Goal: Information Seeking & Learning: Check status

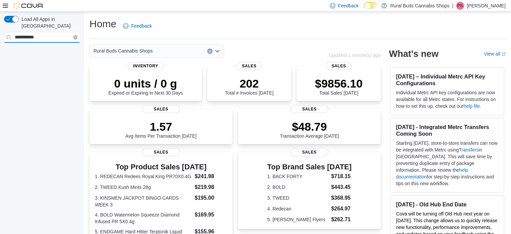
click at [42, 32] on input "**********" at bounding box center [42, 37] width 76 height 11
click at [10, 19] on button "button" at bounding box center [11, 19] width 15 height 7
click at [16, 21] on button "button" at bounding box center [11, 19] width 15 height 7
click at [217, 53] on icon "Open list of options" at bounding box center [217, 50] width 5 height 5
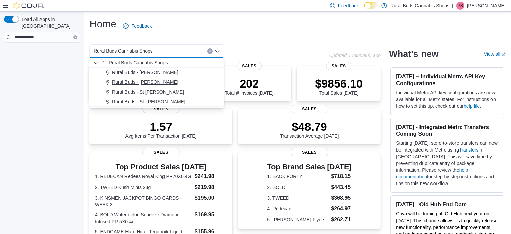
click at [195, 80] on div "Rural Buds - Morris" at bounding box center [161, 82] width 118 height 7
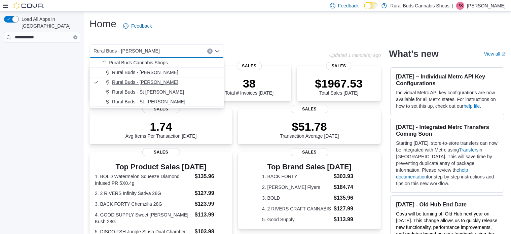
click at [147, 82] on span "Rural Buds - [PERSON_NAME]" at bounding box center [145, 82] width 66 height 7
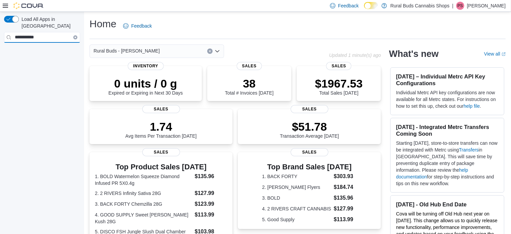
drag, startPoint x: 53, startPoint y: 31, endPoint x: 0, endPoint y: 19, distance: 54.5
click at [0, 19] on div "**********" at bounding box center [42, 124] width 84 height 225
click at [5, 4] on icon at bounding box center [5, 6] width 5 height 4
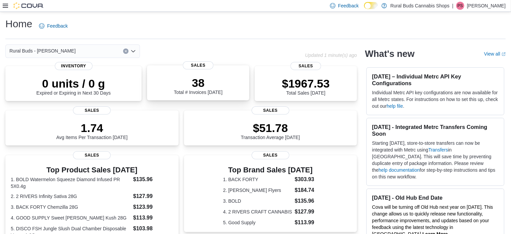
click at [204, 66] on span "Sales" at bounding box center [198, 65] width 31 height 8
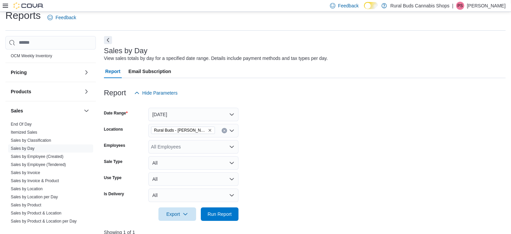
scroll to position [362, 0]
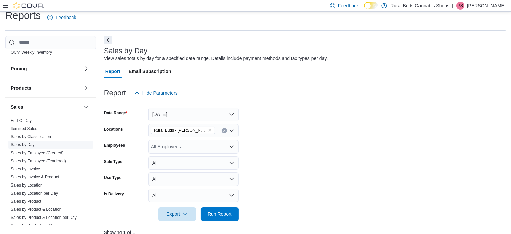
click at [37, 143] on span "Sales by Day" at bounding box center [50, 145] width 85 height 8
click at [155, 112] on button "[DATE]" at bounding box center [193, 114] width 90 height 13
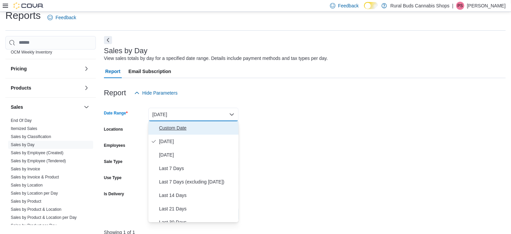
click at [185, 130] on span "Custom Date" at bounding box center [197, 128] width 77 height 8
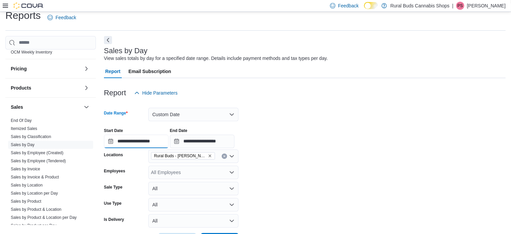
click at [164, 144] on input "**********" at bounding box center [136, 141] width 65 height 13
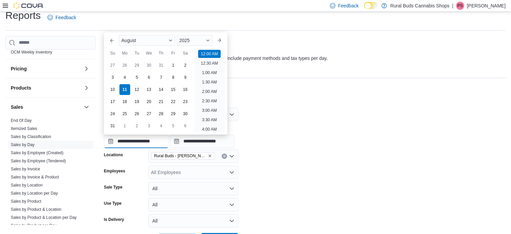
scroll to position [21, 0]
click at [110, 75] on div "3" at bounding box center [113, 77] width 12 height 12
type input "**********"
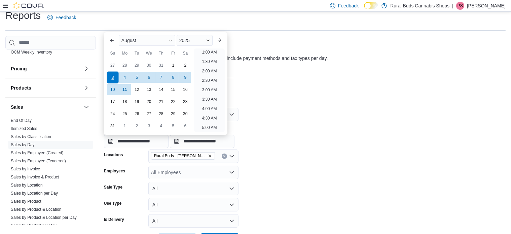
scroll to position [1, 0]
click at [235, 141] on input "**********" at bounding box center [202, 141] width 65 height 13
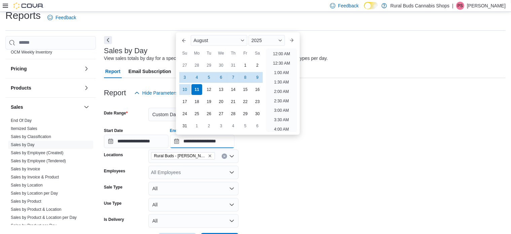
scroll to position [370, 0]
click at [183, 76] on div "3" at bounding box center [185, 77] width 12 height 12
type input "**********"
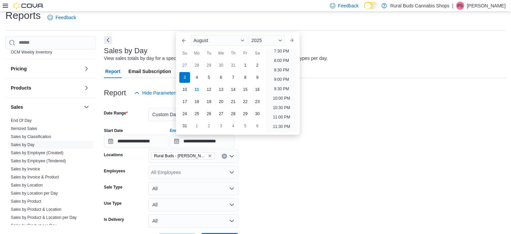
click at [325, 176] on form "**********" at bounding box center [305, 173] width 402 height 147
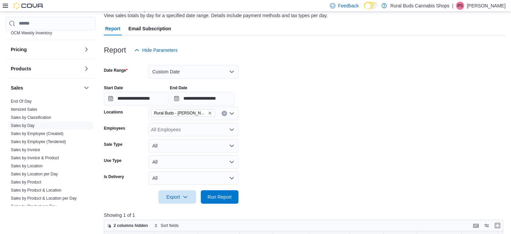
scroll to position [177, 0]
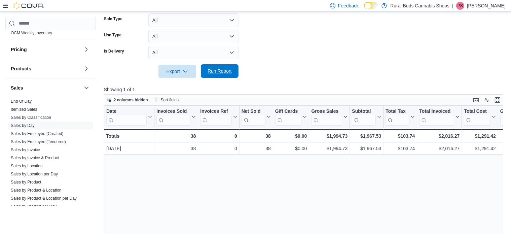
click at [220, 75] on span "Run Report" at bounding box center [220, 70] width 30 height 13
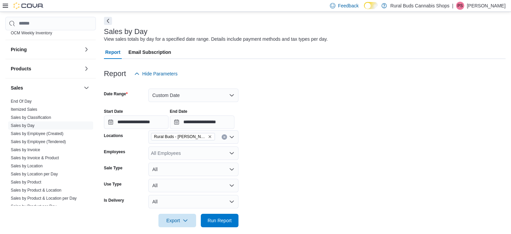
scroll to position [27, 0]
click at [168, 123] on input "**********" at bounding box center [136, 122] width 65 height 13
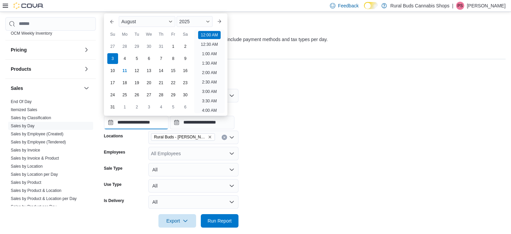
scroll to position [21, 0]
click at [125, 58] on div "4" at bounding box center [125, 59] width 12 height 12
type input "**********"
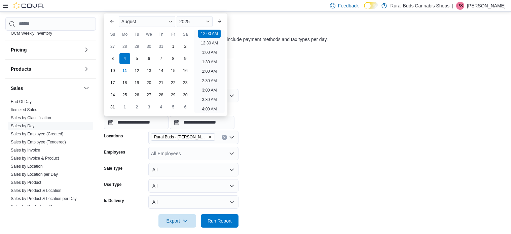
click at [318, 145] on form "**********" at bounding box center [305, 154] width 402 height 147
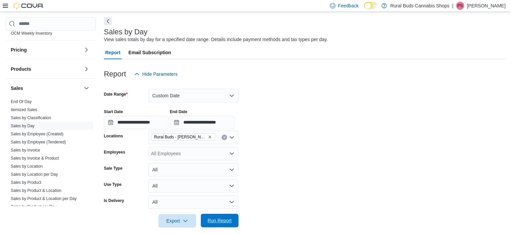
click at [225, 220] on span "Run Report" at bounding box center [220, 220] width 24 height 7
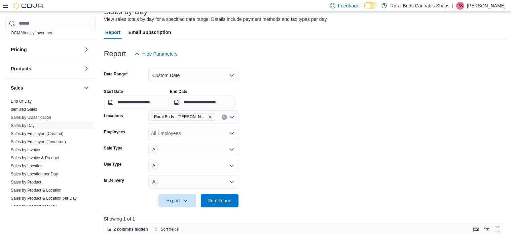
scroll to position [44, 0]
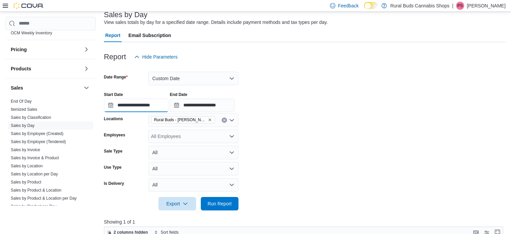
click at [169, 106] on input "**********" at bounding box center [136, 105] width 65 height 13
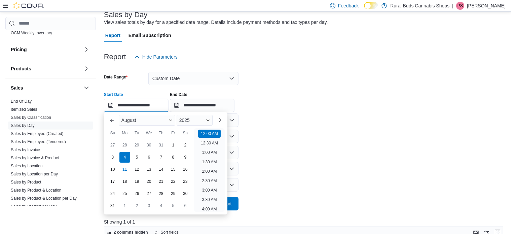
scroll to position [21, 0]
click at [113, 156] on div "3" at bounding box center [113, 157] width 12 height 12
type input "**********"
click at [321, 138] on form "**********" at bounding box center [305, 137] width 402 height 147
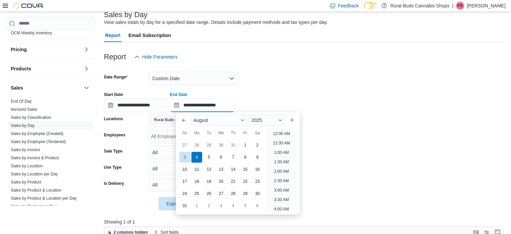
click at [235, 104] on input "**********" at bounding box center [202, 105] width 65 height 13
click at [185, 158] on div "3" at bounding box center [185, 157] width 12 height 12
type input "**********"
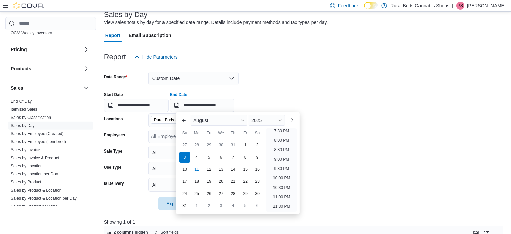
click at [372, 152] on form "**********" at bounding box center [305, 137] width 402 height 147
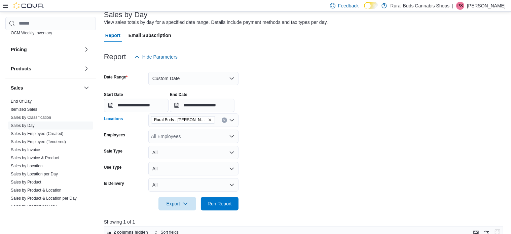
click at [208, 119] on icon "Remove Rural Buds - Morris from selection in this group" at bounding box center [210, 120] width 4 height 4
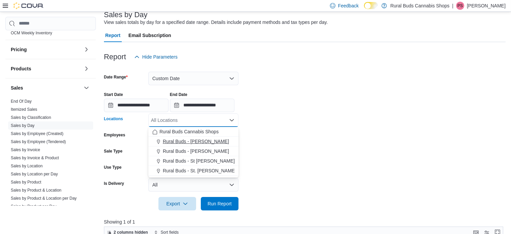
click at [208, 139] on div "Rural Buds - [PERSON_NAME]" at bounding box center [193, 141] width 82 height 7
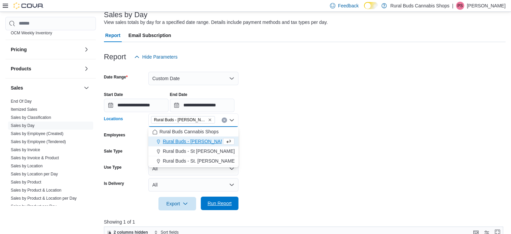
click at [228, 207] on span "Run Report" at bounding box center [220, 203] width 30 height 13
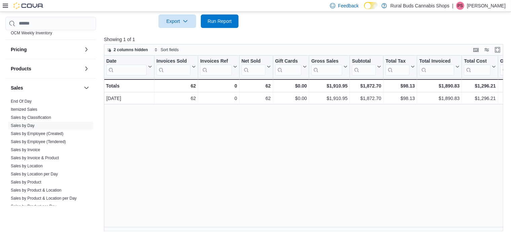
scroll to position [229, 0]
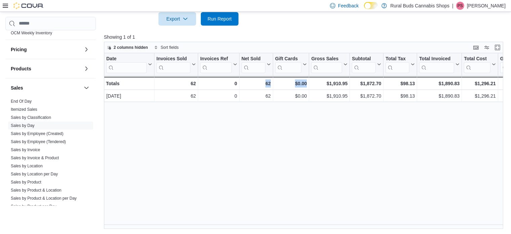
drag, startPoint x: 256, startPoint y: 224, endPoint x: 323, endPoint y: 228, distance: 67.1
click at [323, 228] on div "Date Click to view column header actions Invoices Sold Click to view column hea…" at bounding box center [306, 141] width 404 height 176
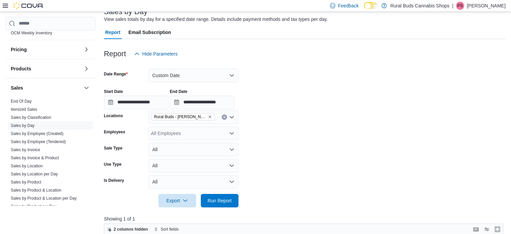
scroll to position [44, 0]
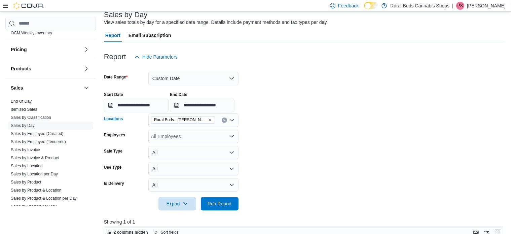
click at [209, 118] on icon "Remove Rural Buds - Carman from selection in this group" at bounding box center [210, 119] width 3 height 3
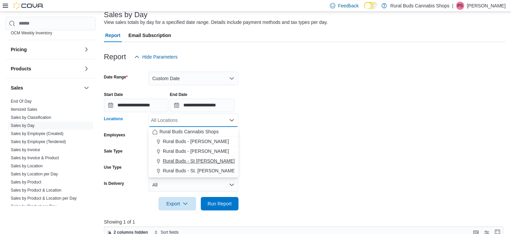
click at [206, 162] on span "Rural Buds - St [PERSON_NAME]" at bounding box center [199, 161] width 72 height 7
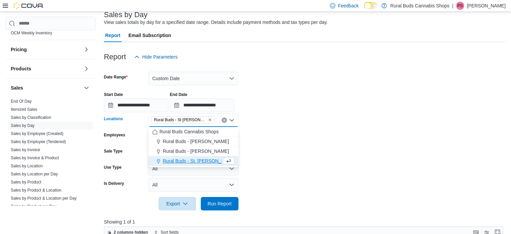
click at [343, 152] on form "**********" at bounding box center [305, 137] width 402 height 147
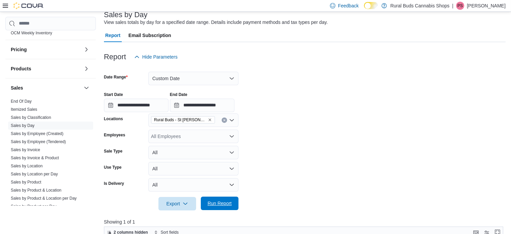
click at [225, 202] on span "Run Report" at bounding box center [220, 203] width 24 height 7
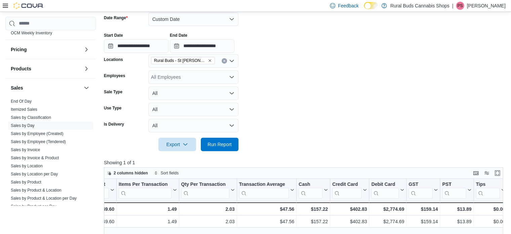
scroll to position [61, 0]
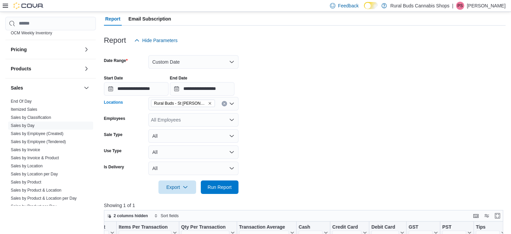
click at [208, 101] on icon "Remove Rural Buds - St Pierre Joly from selection in this group" at bounding box center [210, 103] width 4 height 4
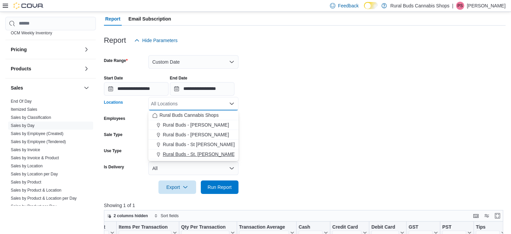
click at [213, 154] on span "Rural Buds - St. [PERSON_NAME]" at bounding box center [199, 154] width 73 height 7
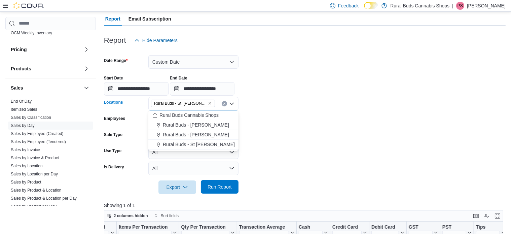
click at [219, 188] on span "Run Report" at bounding box center [220, 186] width 24 height 7
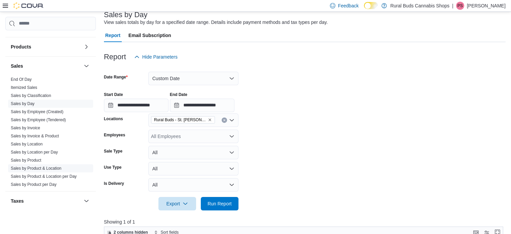
scroll to position [413, 0]
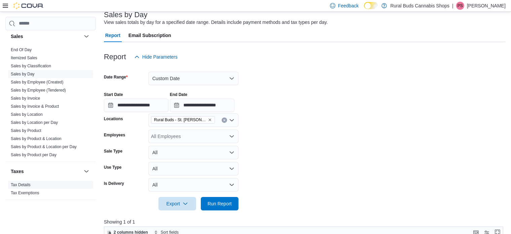
click at [18, 184] on link "Tax Details" at bounding box center [21, 184] width 20 height 5
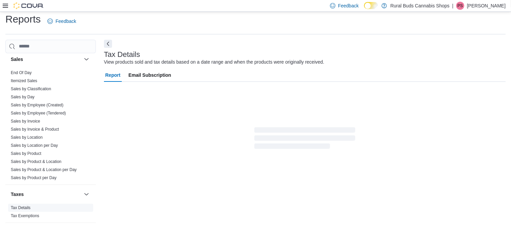
scroll to position [4, 0]
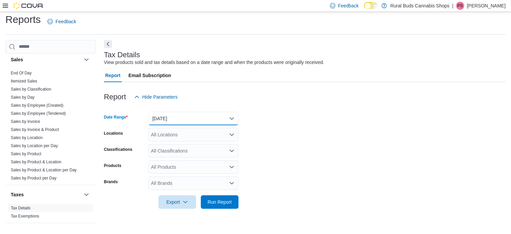
click at [232, 119] on button "[DATE]" at bounding box center [193, 118] width 90 height 13
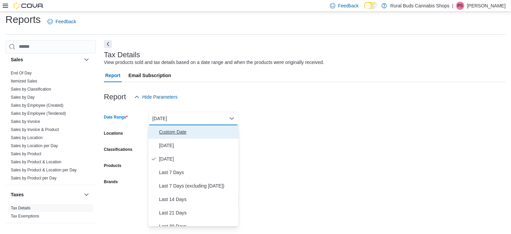
click at [216, 130] on span "Custom Date" at bounding box center [197, 132] width 77 height 8
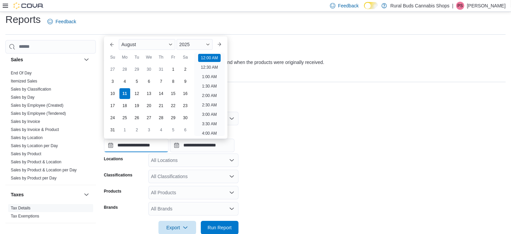
click at [169, 142] on input "**********" at bounding box center [136, 145] width 65 height 13
click at [114, 79] on div "3" at bounding box center [113, 81] width 12 height 12
type input "**********"
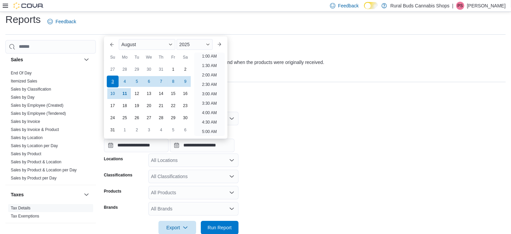
scroll to position [1, 0]
click at [301, 153] on div at bounding box center [305, 152] width 402 height 1
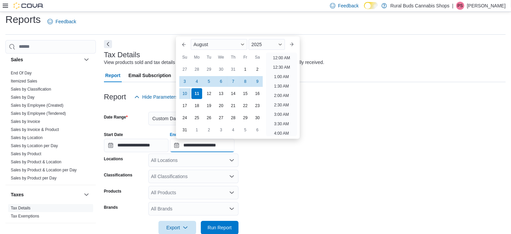
click at [235, 143] on input "**********" at bounding box center [202, 145] width 65 height 13
click at [184, 81] on div "3" at bounding box center [185, 81] width 12 height 12
type input "**********"
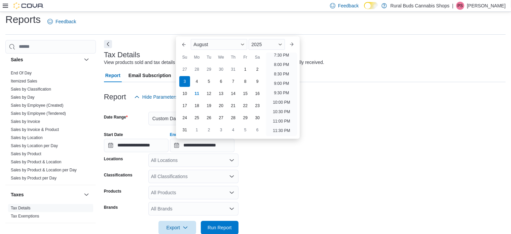
click at [358, 192] on form "**********" at bounding box center [305, 169] width 402 height 131
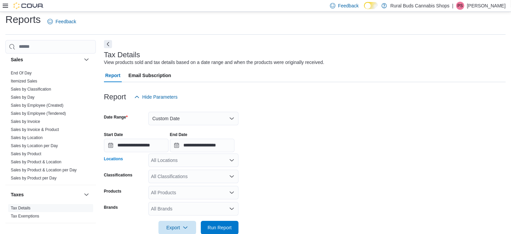
click at [234, 160] on icon "Open list of options" at bounding box center [231, 160] width 5 height 5
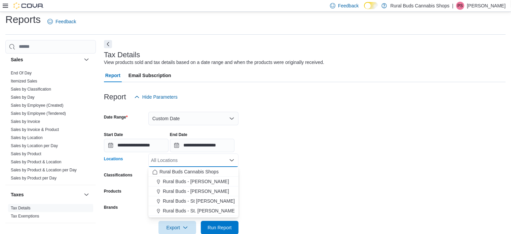
click at [349, 142] on div "**********" at bounding box center [305, 140] width 402 height 26
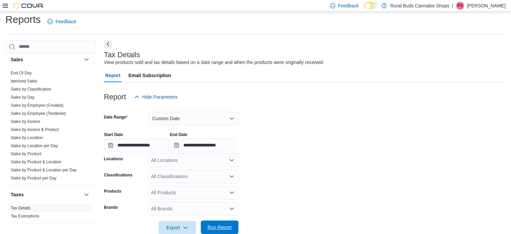
click at [232, 226] on span "Run Report" at bounding box center [220, 227] width 24 height 7
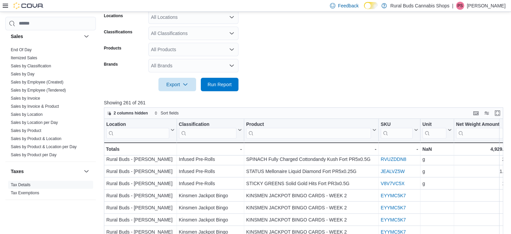
scroll to position [429, 0]
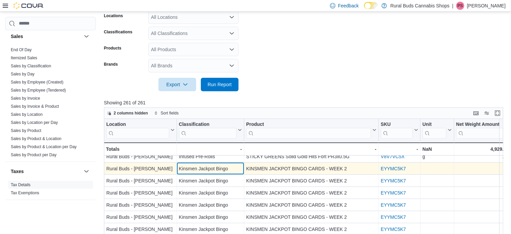
click at [214, 170] on div "Kinsmen Jackpot Bingo" at bounding box center [210, 169] width 63 height 8
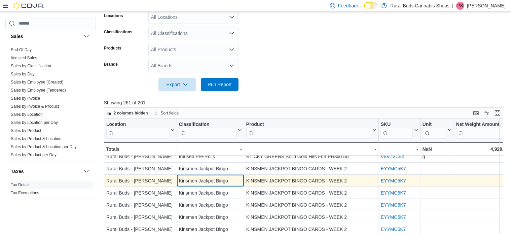
click at [240, 183] on div "Kinsmen Jackpot Bingo" at bounding box center [210, 181] width 63 height 8
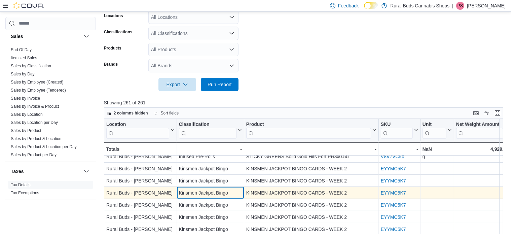
click at [235, 194] on div "Kinsmen Jackpot Bingo" at bounding box center [210, 193] width 63 height 8
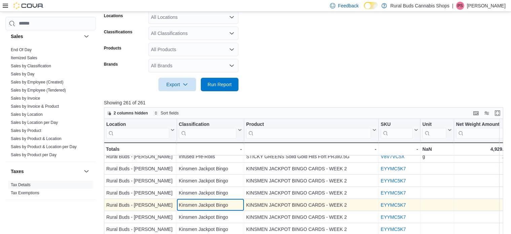
click at [236, 205] on div "Kinsmen Jackpot Bingo" at bounding box center [210, 205] width 63 height 8
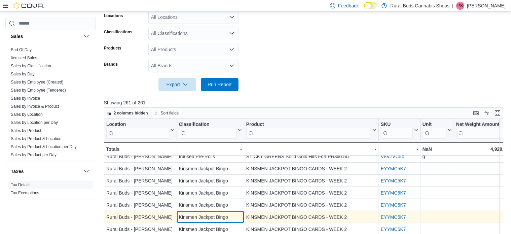
click at [237, 215] on div "Kinsmen Jackpot Bingo" at bounding box center [210, 217] width 63 height 8
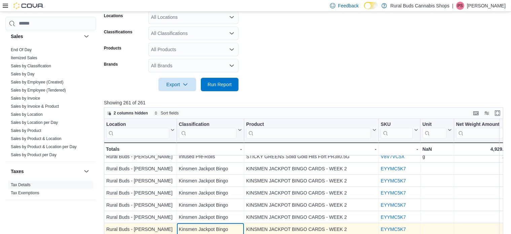
click at [237, 228] on div "Kinsmen Jackpot Bingo" at bounding box center [210, 229] width 63 height 8
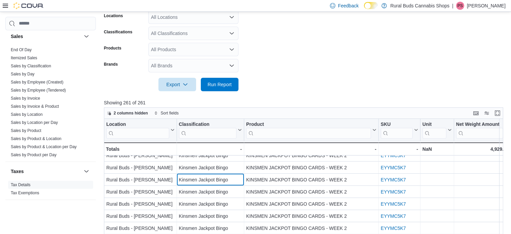
scroll to position [483, 0]
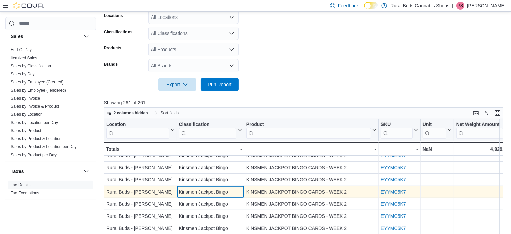
click at [225, 188] on div "Kinsmen Jackpot Bingo" at bounding box center [210, 192] width 63 height 8
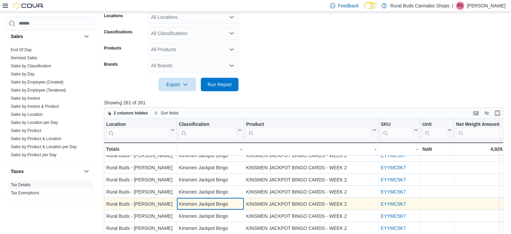
click at [227, 200] on div "Kinsmen Jackpot Bingo" at bounding box center [210, 204] width 63 height 8
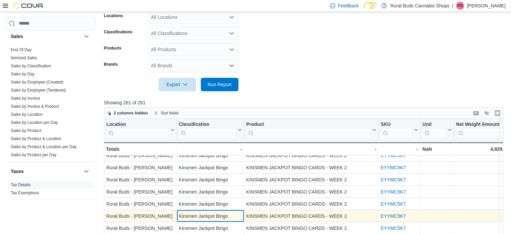
click at [228, 212] on div "Kinsmen Jackpot Bingo" at bounding box center [210, 216] width 63 height 8
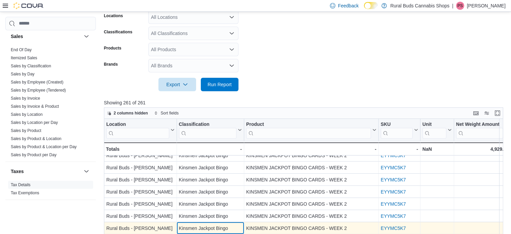
click at [230, 224] on div "Kinsmen Jackpot Bingo" at bounding box center [210, 228] width 63 height 8
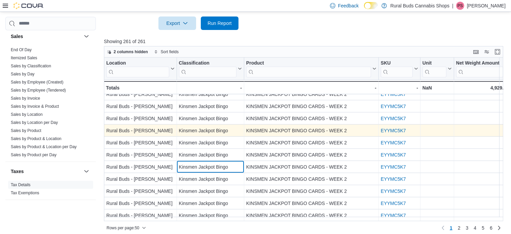
scroll to position [213, 0]
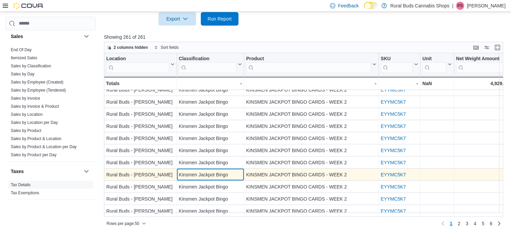
click at [225, 171] on div "Kinsmen Jackpot Bingo" at bounding box center [210, 175] width 63 height 8
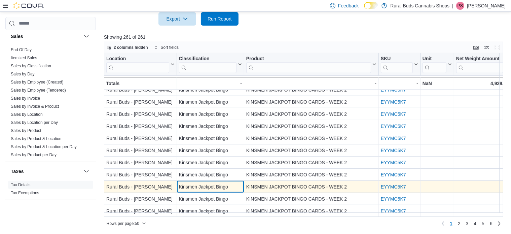
click at [225, 183] on div "Kinsmen Jackpot Bingo" at bounding box center [210, 187] width 63 height 8
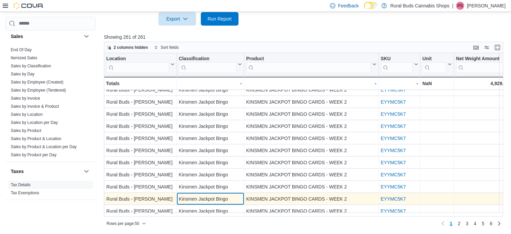
click at [226, 195] on div "Kinsmen Jackpot Bingo" at bounding box center [210, 199] width 63 height 8
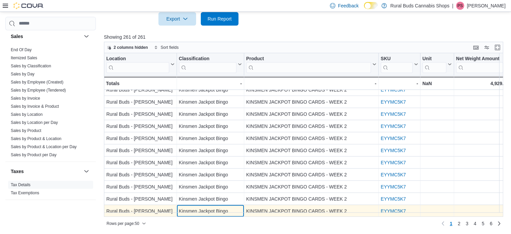
click at [229, 207] on div "Kinsmen Jackpot Bingo" at bounding box center [210, 211] width 63 height 8
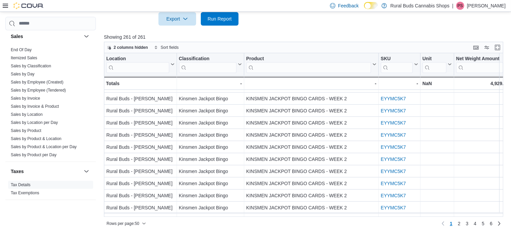
scroll to position [407, 0]
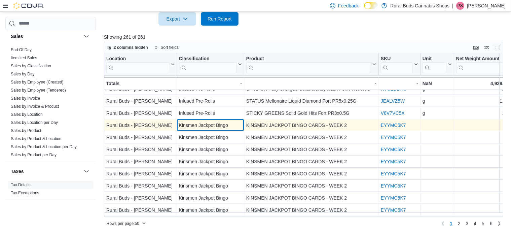
click at [200, 125] on div "Kinsmen Jackpot Bingo" at bounding box center [210, 125] width 63 height 8
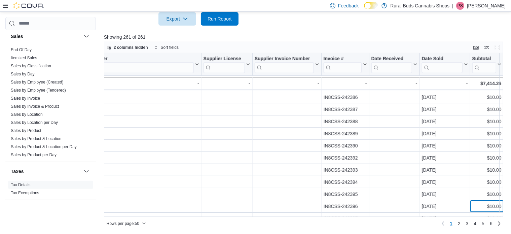
scroll to position [483, 565]
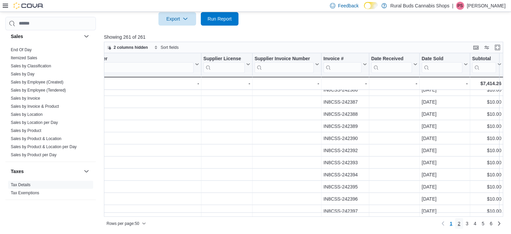
click at [461, 224] on span "2" at bounding box center [459, 223] width 3 height 7
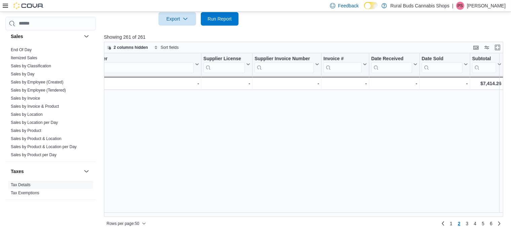
scroll to position [0, 0]
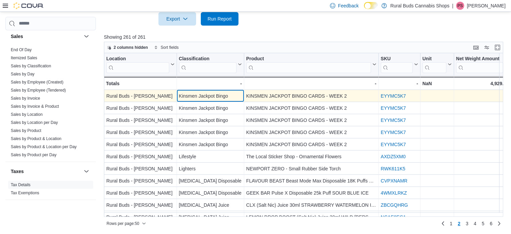
click at [223, 95] on div "Kinsmen Jackpot Bingo" at bounding box center [210, 96] width 63 height 8
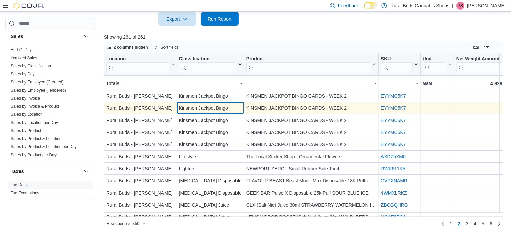
click at [226, 108] on div "Kinsmen Jackpot Bingo" at bounding box center [210, 108] width 63 height 8
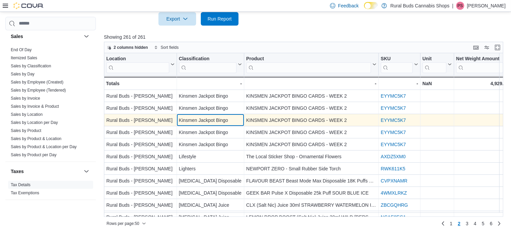
click at [228, 118] on div "Kinsmen Jackpot Bingo" at bounding box center [210, 120] width 63 height 8
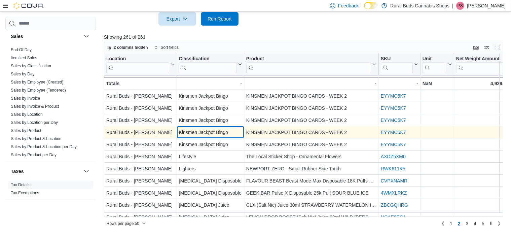
click at [227, 131] on div "Kinsmen Jackpot Bingo" at bounding box center [210, 132] width 63 height 8
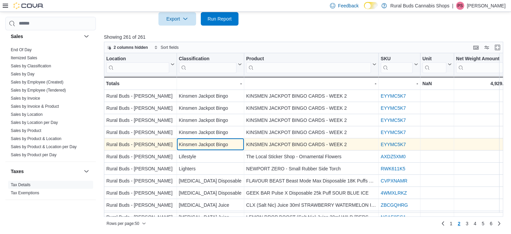
click at [226, 140] on div "Kinsmen Jackpot Bingo" at bounding box center [210, 144] width 63 height 8
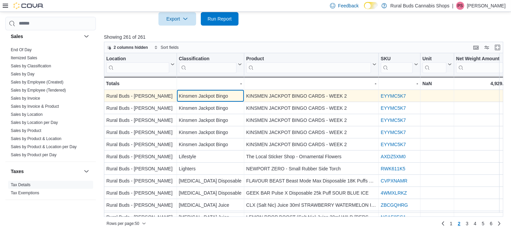
click at [219, 95] on div "Kinsmen Jackpot Bingo" at bounding box center [210, 96] width 63 height 8
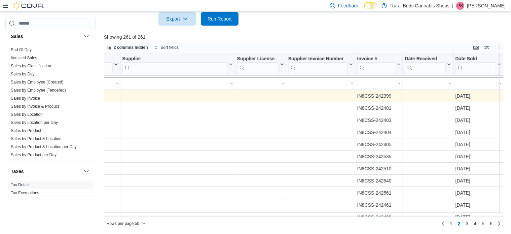
scroll to position [0, 565]
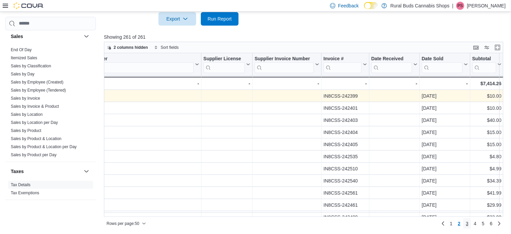
click at [469, 224] on span "3" at bounding box center [467, 223] width 3 height 7
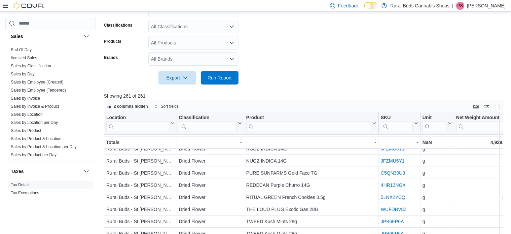
scroll to position [213, 0]
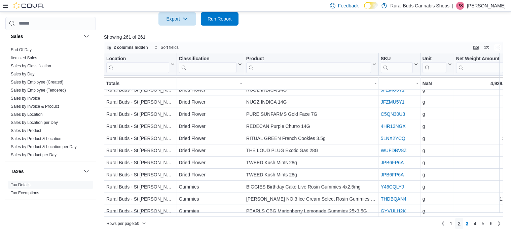
click at [461, 221] on span "2" at bounding box center [459, 223] width 3 height 7
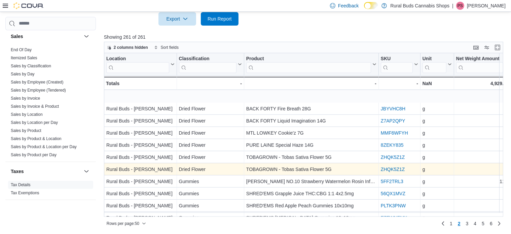
scroll to position [483, 0]
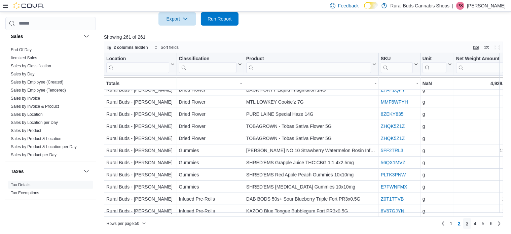
click at [469, 223] on span "3" at bounding box center [467, 223] width 3 height 7
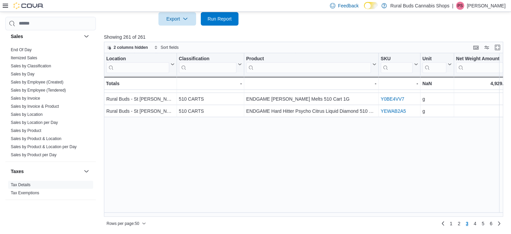
scroll to position [0, 0]
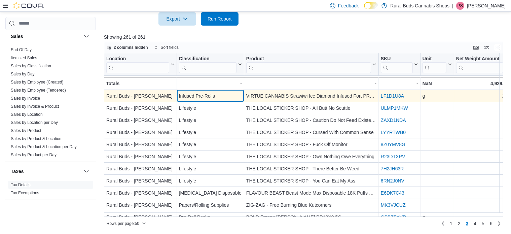
click at [214, 96] on div "Infused Pre-Rolls" at bounding box center [210, 96] width 63 height 8
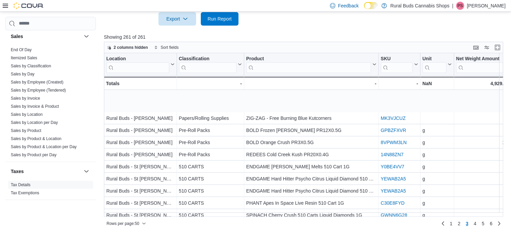
scroll to position [126, 0]
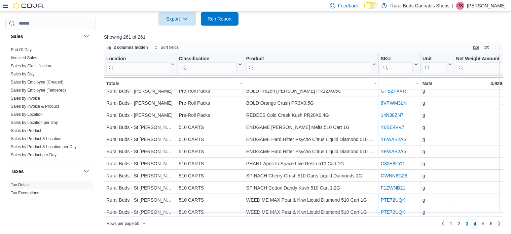
click at [477, 225] on span "4" at bounding box center [475, 223] width 3 height 7
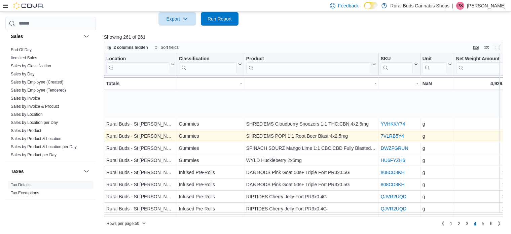
scroll to position [75, 0]
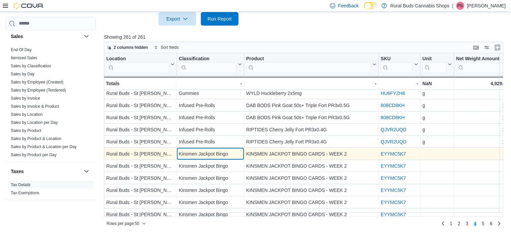
click at [231, 151] on div "Kinsmen Jackpot Bingo" at bounding box center [210, 154] width 63 height 8
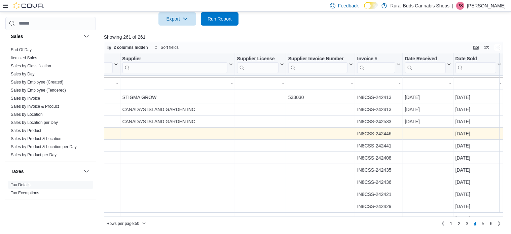
scroll to position [96, 565]
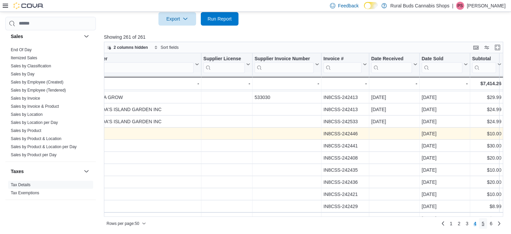
click at [487, 224] on link "5" at bounding box center [483, 223] width 8 height 11
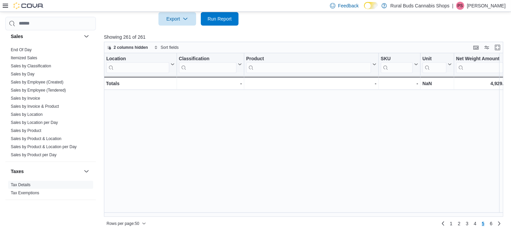
scroll to position [345, 0]
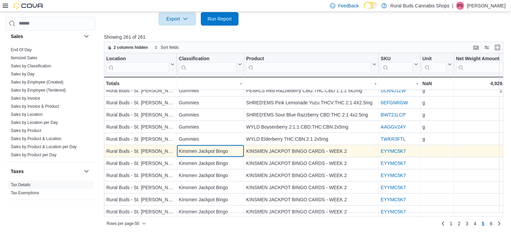
click at [230, 150] on div "Kinsmen Jackpot Bingo" at bounding box center [210, 151] width 63 height 8
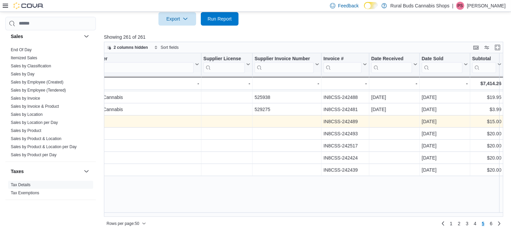
scroll to position [248, 565]
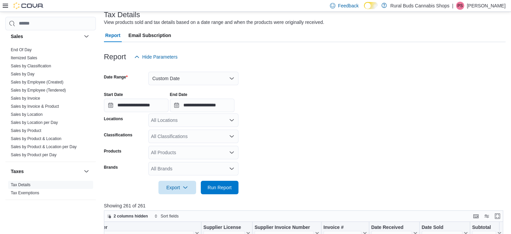
scroll to position [20, 0]
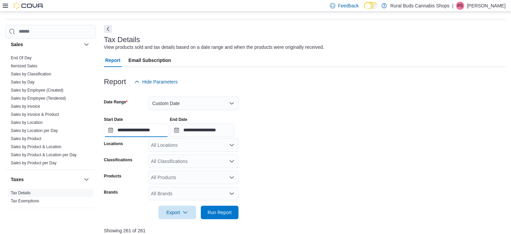
click at [165, 131] on input "**********" at bounding box center [136, 130] width 65 height 13
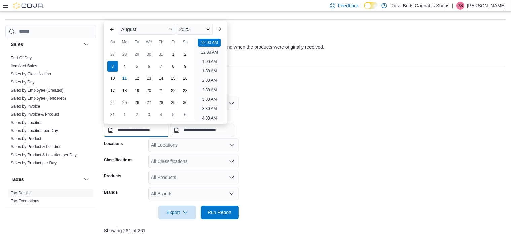
scroll to position [21, 0]
click at [127, 65] on div "4" at bounding box center [125, 66] width 12 height 12
type input "**********"
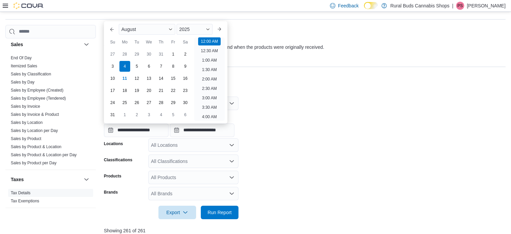
click at [309, 117] on div "**********" at bounding box center [305, 124] width 402 height 26
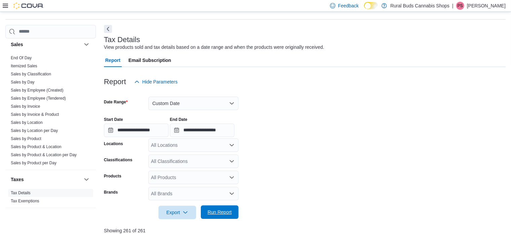
click at [226, 212] on span "Run Report" at bounding box center [220, 212] width 24 height 7
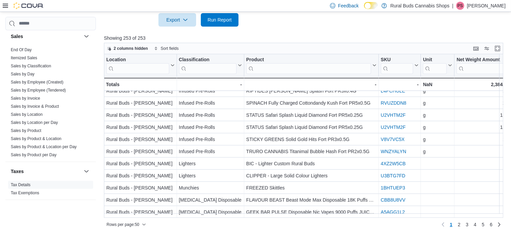
scroll to position [213, 0]
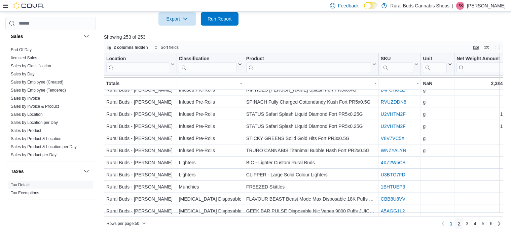
click at [461, 221] on span "2" at bounding box center [459, 223] width 3 height 7
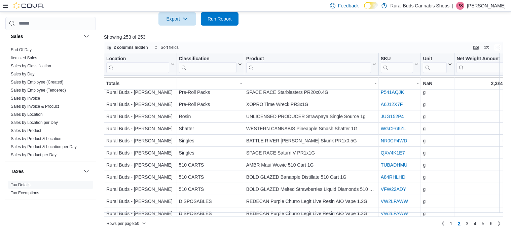
scroll to position [483, 0]
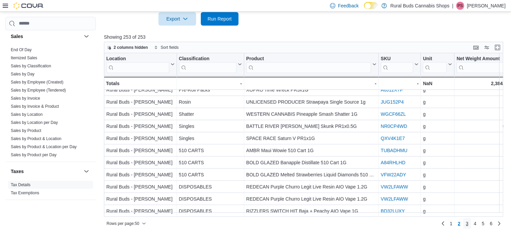
click at [469, 225] on span "3" at bounding box center [467, 223] width 3 height 7
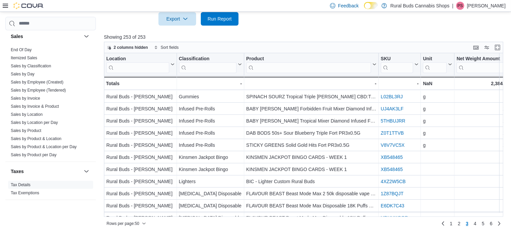
scroll to position [180, 0]
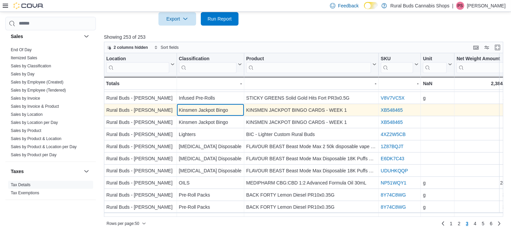
click at [203, 109] on div "Kinsmen Jackpot Bingo" at bounding box center [210, 110] width 63 height 8
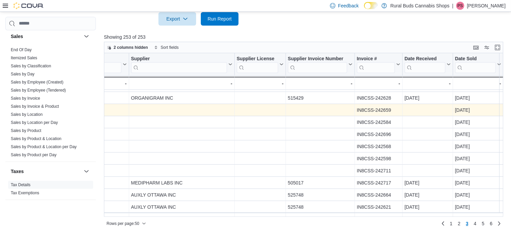
scroll to position [180, 575]
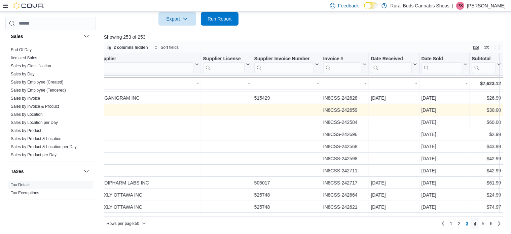
click at [477, 225] on span "4" at bounding box center [475, 223] width 3 height 7
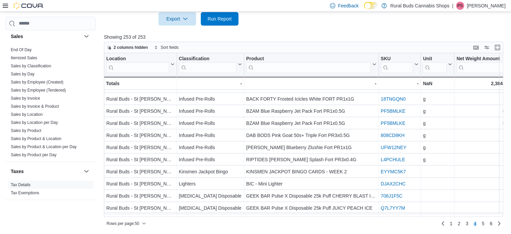
scroll to position [387, 0]
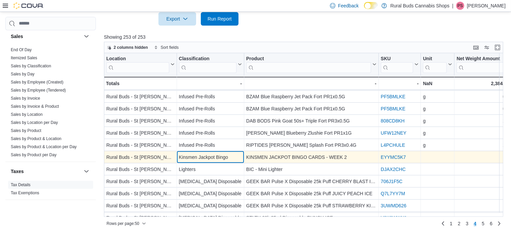
click at [217, 153] on div "Kinsmen Jackpot Bingo" at bounding box center [210, 157] width 63 height 8
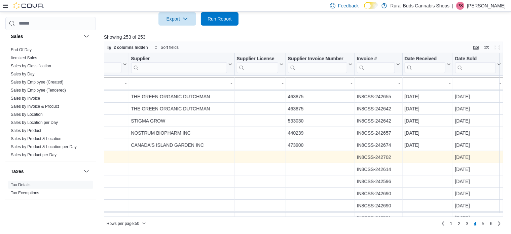
scroll to position [387, 575]
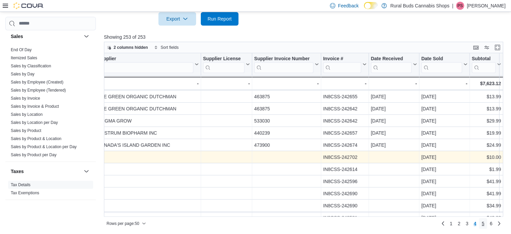
click at [485, 223] on span "5" at bounding box center [483, 223] width 3 height 7
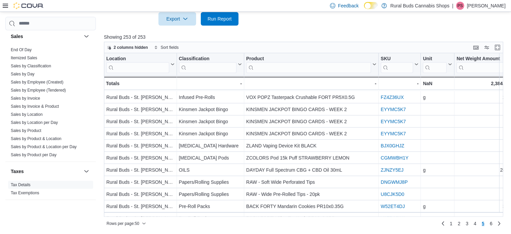
scroll to position [404, 0]
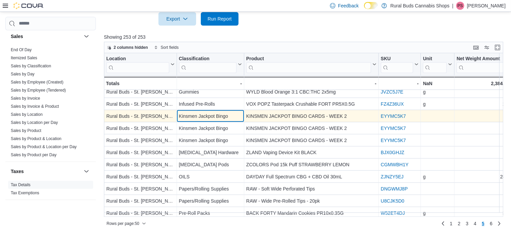
click at [212, 115] on div "Kinsmen Jackpot Bingo" at bounding box center [210, 116] width 63 height 8
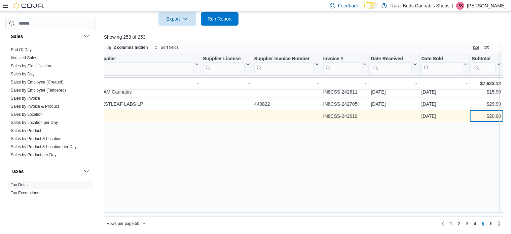
scroll to position [252, 575]
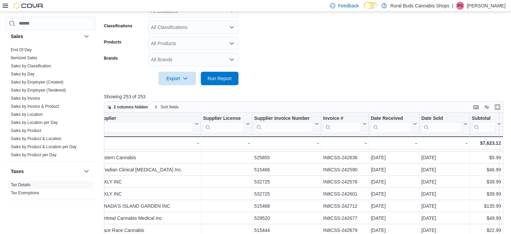
scroll to position [53, 0]
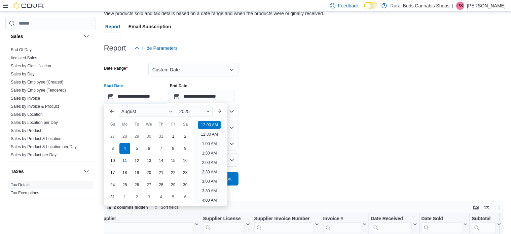
click at [168, 96] on input "**********" at bounding box center [136, 96] width 65 height 13
click at [135, 150] on div "5" at bounding box center [137, 148] width 12 height 12
type input "**********"
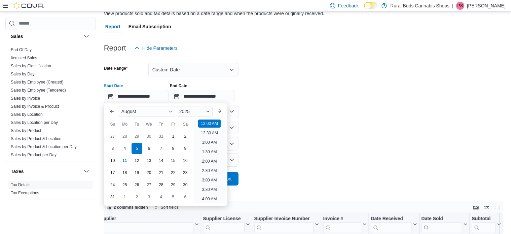
click at [315, 135] on form "**********" at bounding box center [305, 120] width 402 height 131
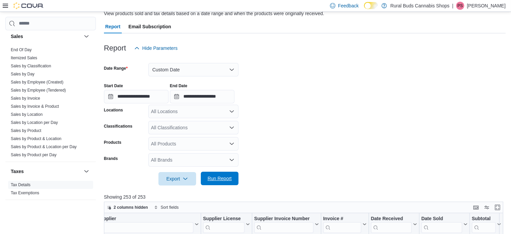
click at [229, 177] on span "Run Report" at bounding box center [220, 178] width 24 height 7
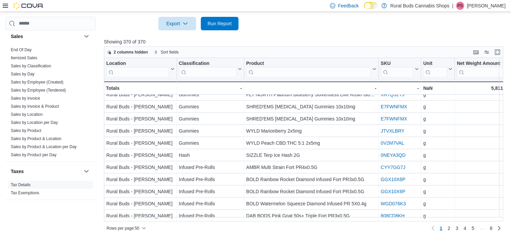
scroll to position [213, 0]
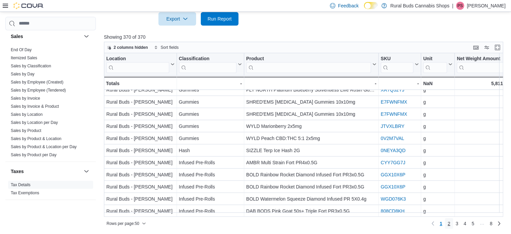
click at [453, 223] on link "2" at bounding box center [449, 223] width 8 height 11
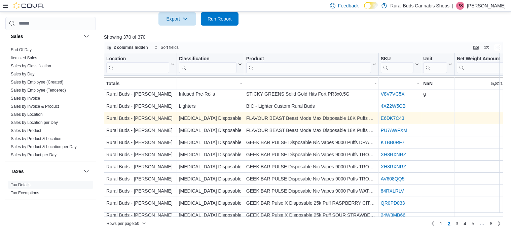
scroll to position [42, 0]
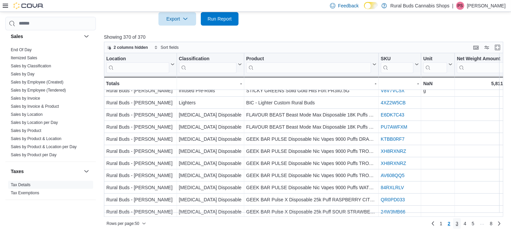
click at [459, 223] on span "3" at bounding box center [457, 223] width 3 height 7
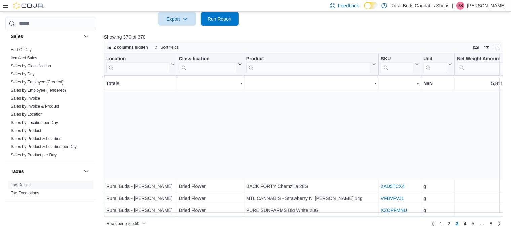
scroll to position [483, 0]
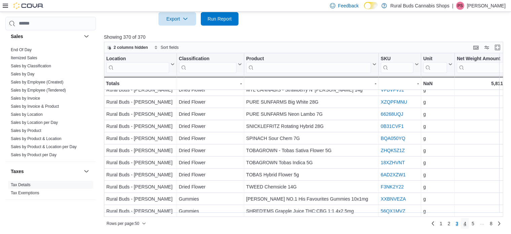
click at [467, 223] on span "4" at bounding box center [465, 223] width 3 height 7
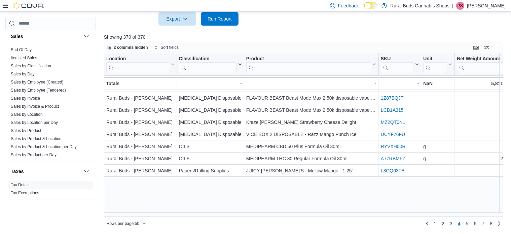
scroll to position [79, 0]
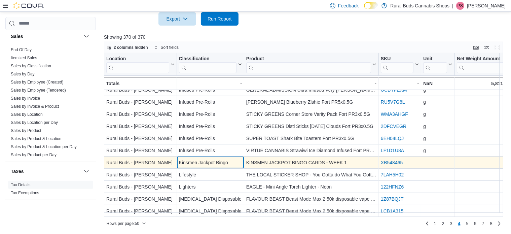
click at [229, 159] on div "Kinsmen Jackpot Bingo" at bounding box center [210, 163] width 63 height 8
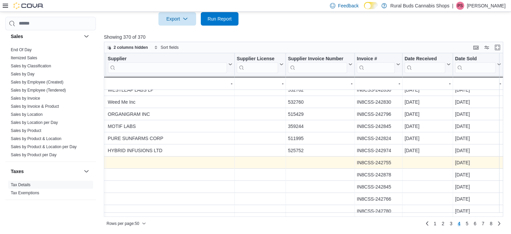
scroll to position [79, 587]
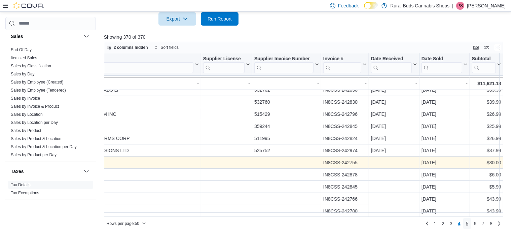
click at [469, 225] on span "5" at bounding box center [467, 223] width 3 height 7
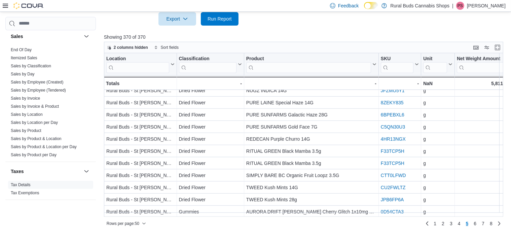
scroll to position [483, 0]
click at [477, 222] on span "6" at bounding box center [475, 223] width 3 height 7
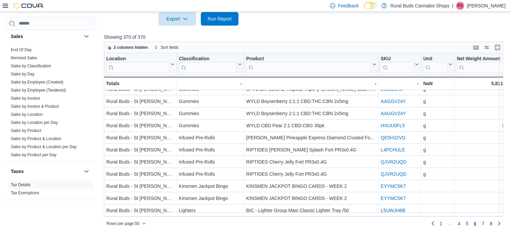
scroll to position [298, 0]
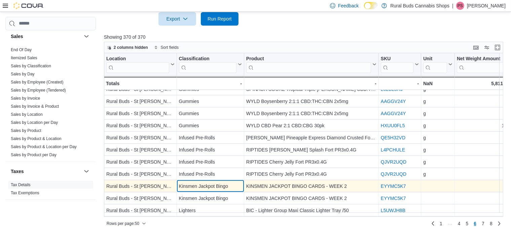
click at [226, 187] on div "Kinsmen Jackpot Bingo" at bounding box center [210, 186] width 63 height 8
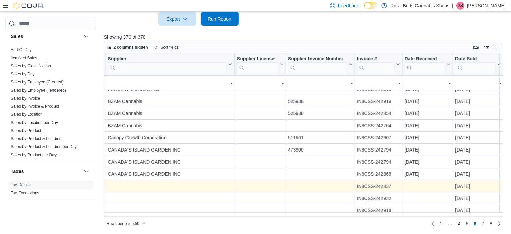
scroll to position [298, 587]
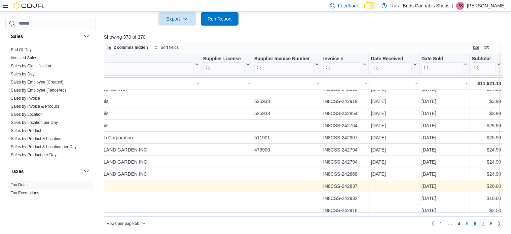
click at [487, 222] on link "7" at bounding box center [483, 223] width 8 height 11
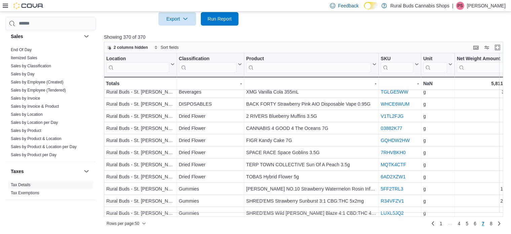
scroll to position [483, 0]
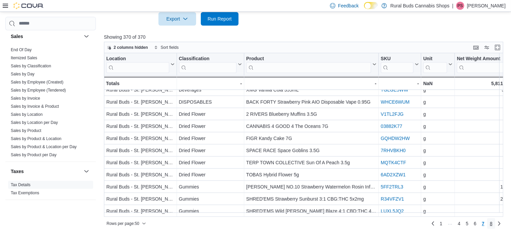
click at [493, 225] on span "8" at bounding box center [491, 223] width 3 height 7
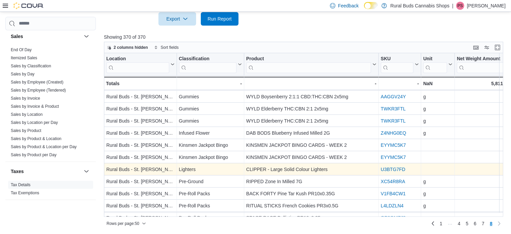
scroll to position [34, 0]
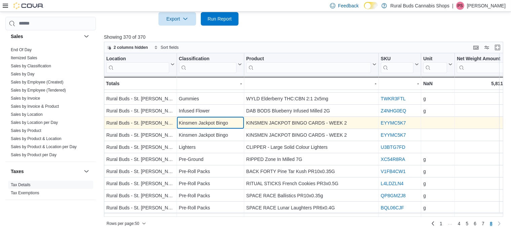
click at [232, 119] on div "Kinsmen Jackpot Bingo" at bounding box center [210, 123] width 63 height 8
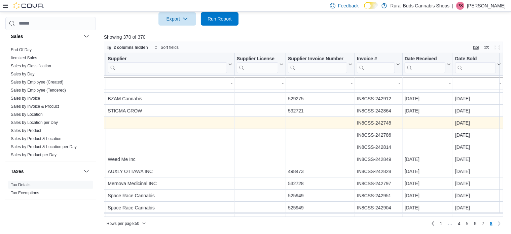
scroll to position [34, 587]
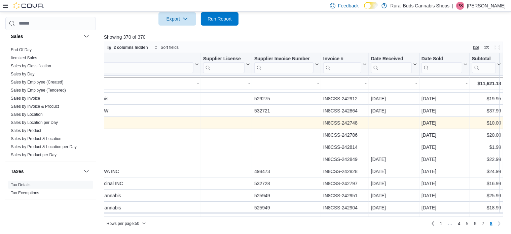
click at [277, 27] on div at bounding box center [305, 30] width 402 height 8
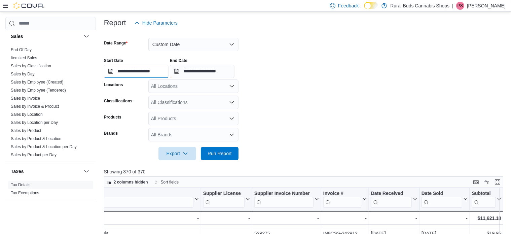
click at [169, 73] on input "**********" at bounding box center [136, 71] width 65 height 13
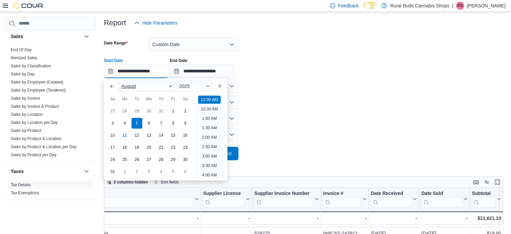
scroll to position [21, 0]
click at [151, 121] on div "6" at bounding box center [149, 123] width 12 height 12
type input "**********"
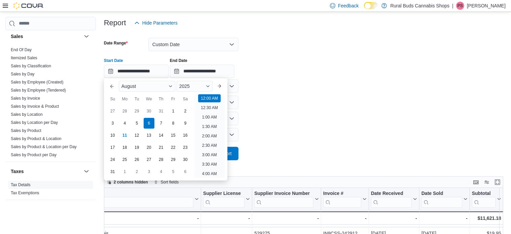
click at [318, 99] on form "**********" at bounding box center [305, 95] width 402 height 131
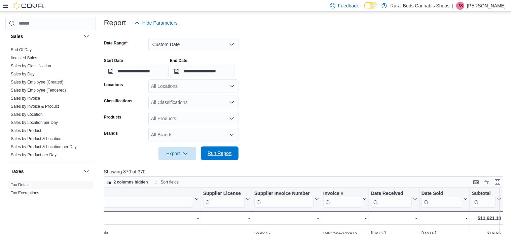
click at [222, 152] on span "Run Report" at bounding box center [220, 153] width 24 height 7
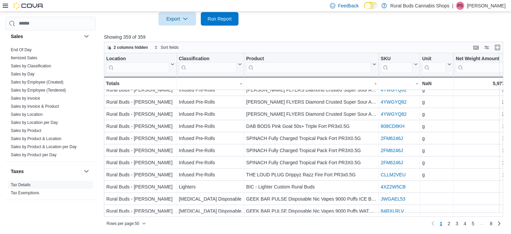
scroll to position [483, 0]
click at [453, 223] on link "2" at bounding box center [449, 223] width 8 height 11
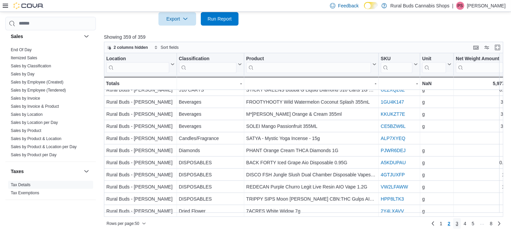
click at [459, 222] on link "3" at bounding box center [457, 223] width 8 height 11
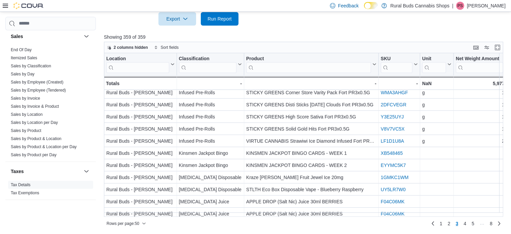
scroll to position [449, 0]
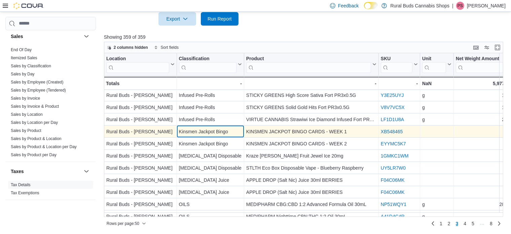
click at [214, 129] on div "Kinsmen Jackpot Bingo" at bounding box center [210, 132] width 63 height 8
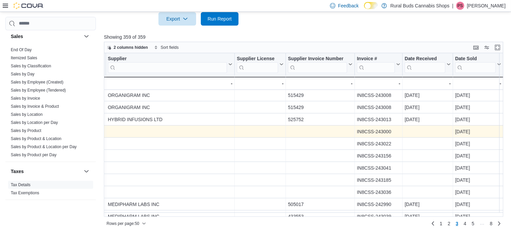
scroll to position [449, 586]
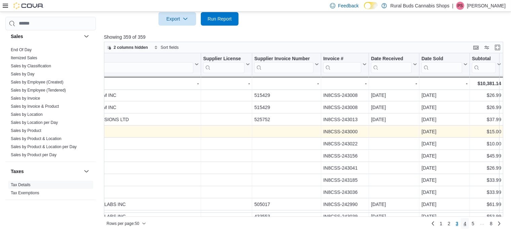
click at [469, 225] on link "4" at bounding box center [465, 223] width 8 height 11
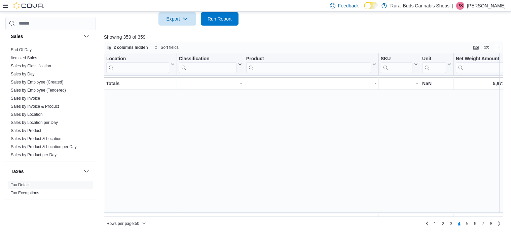
scroll to position [483, 0]
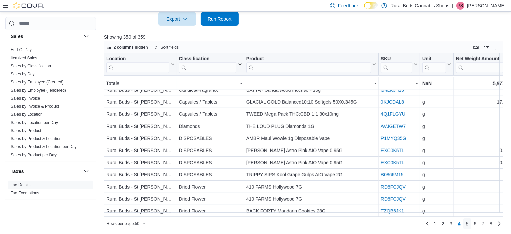
click at [469, 226] on span "5" at bounding box center [467, 223] width 3 height 7
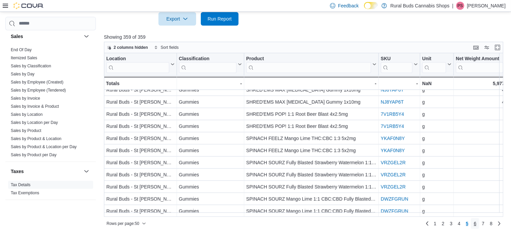
click at [477, 223] on span "6" at bounding box center [475, 223] width 3 height 7
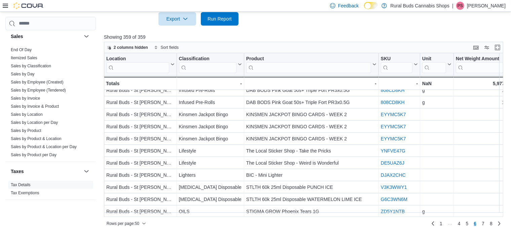
scroll to position [121, 0]
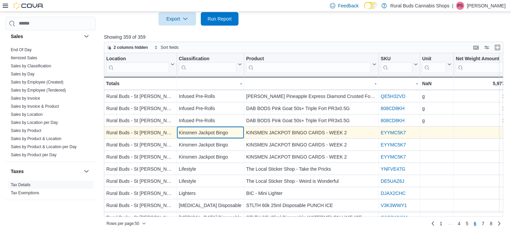
click at [208, 133] on div "Kinsmen Jackpot Bingo" at bounding box center [210, 133] width 63 height 8
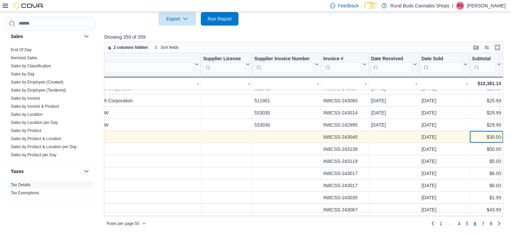
scroll to position [112, 586]
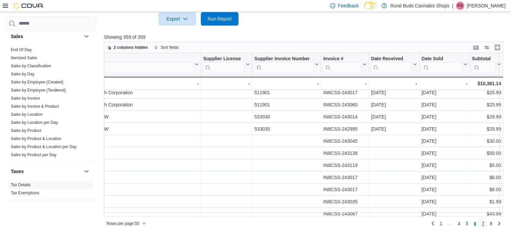
click at [485, 222] on span "7" at bounding box center [483, 223] width 3 height 7
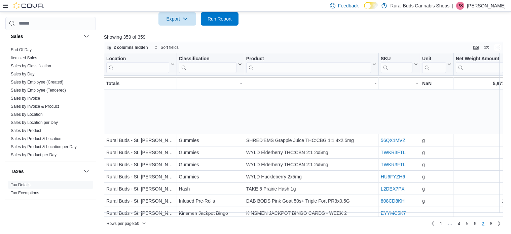
scroll to position [483, 0]
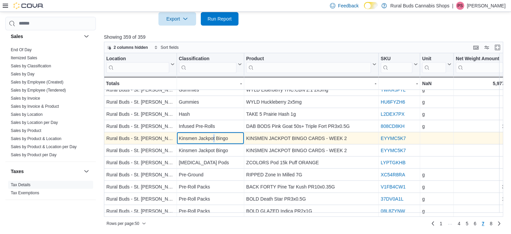
click at [214, 134] on div "Kinsmen Jackpot Bingo" at bounding box center [210, 138] width 63 height 8
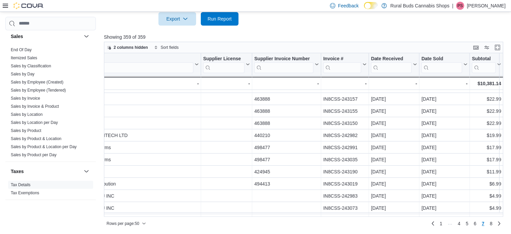
scroll to position [0, 586]
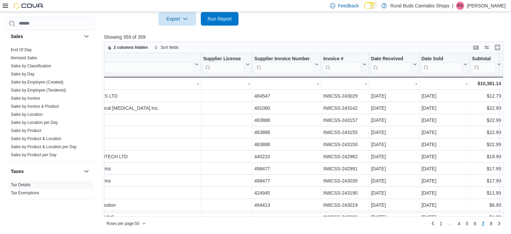
click at [285, 31] on div at bounding box center [305, 30] width 402 height 8
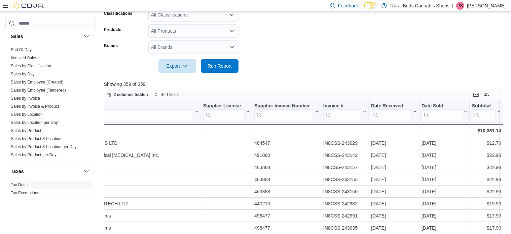
scroll to position [96, 0]
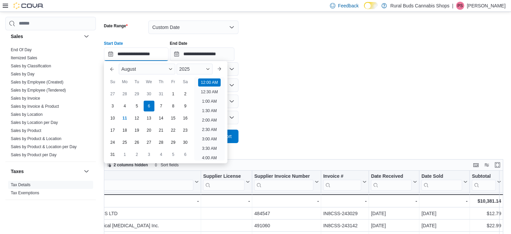
click at [168, 54] on input "**********" at bounding box center [136, 53] width 65 height 13
click at [162, 103] on div "7" at bounding box center [161, 106] width 12 height 12
type input "**********"
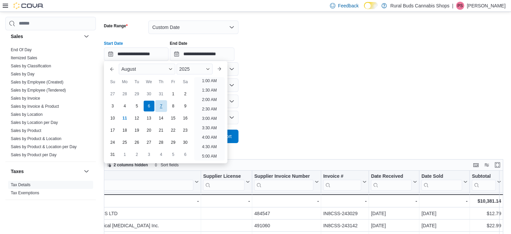
scroll to position [1, 0]
click at [314, 107] on form "**********" at bounding box center [305, 77] width 402 height 131
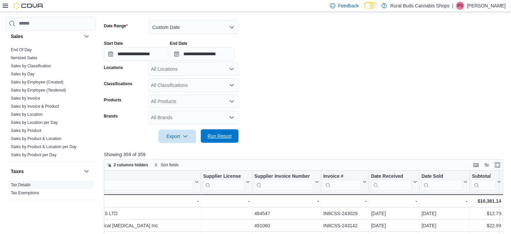
click at [232, 136] on span "Run Report" at bounding box center [220, 136] width 24 height 7
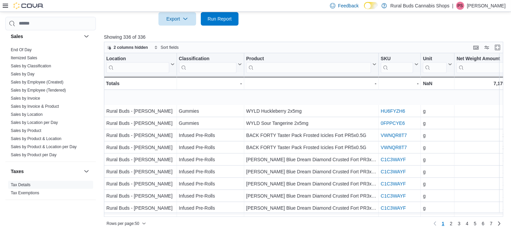
scroll to position [483, 0]
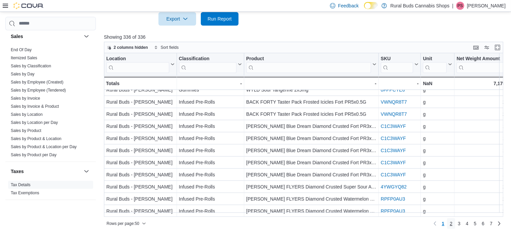
click at [453, 222] on span "2" at bounding box center [451, 223] width 3 height 7
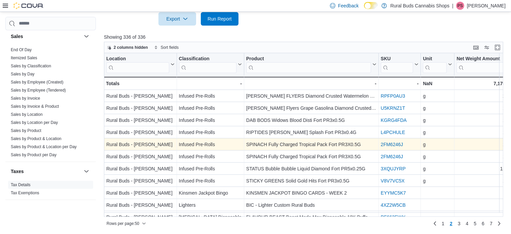
scroll to position [8, 0]
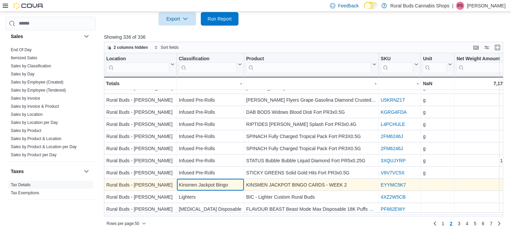
click at [232, 181] on div "Kinsmen Jackpot Bingo" at bounding box center [210, 185] width 63 height 8
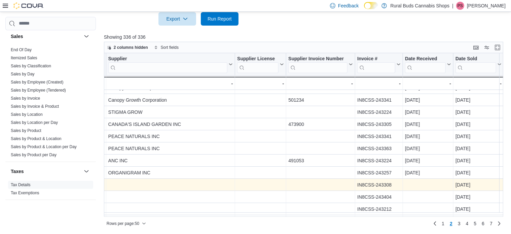
scroll to position [8, 601]
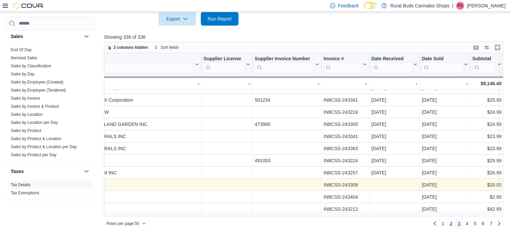
click at [463, 222] on link "3" at bounding box center [459, 223] width 8 height 11
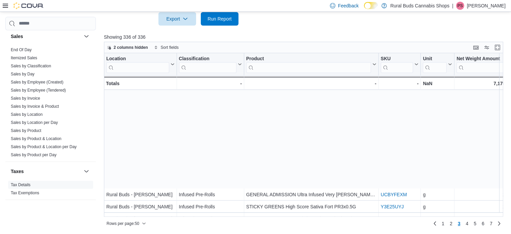
scroll to position [483, 0]
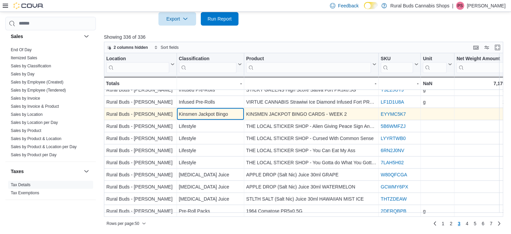
click at [219, 111] on div "Kinsmen Jackpot Bingo" at bounding box center [210, 114] width 63 height 8
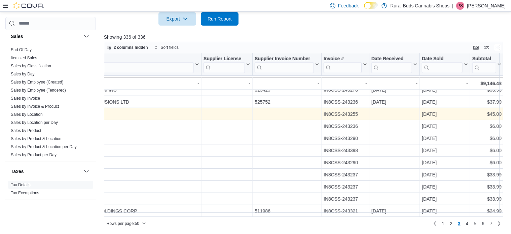
scroll to position [483, 634]
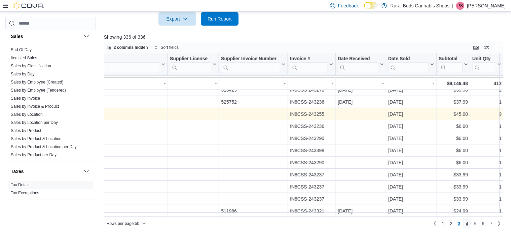
click at [469, 224] on span "4" at bounding box center [467, 223] width 3 height 7
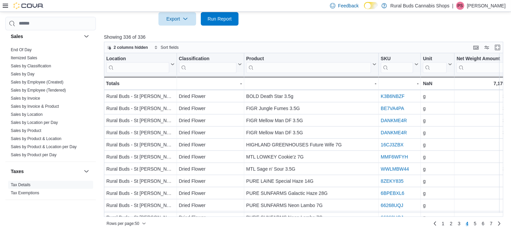
scroll to position [483, 0]
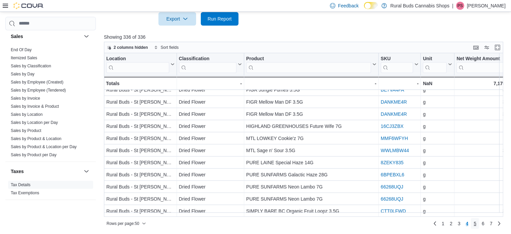
click at [477, 222] on span "5" at bounding box center [475, 223] width 3 height 7
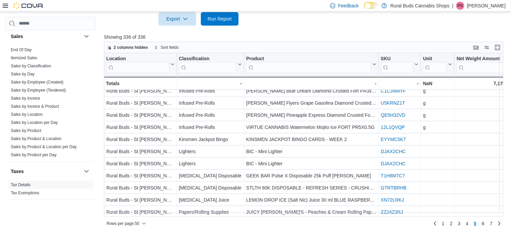
scroll to position [348, 0]
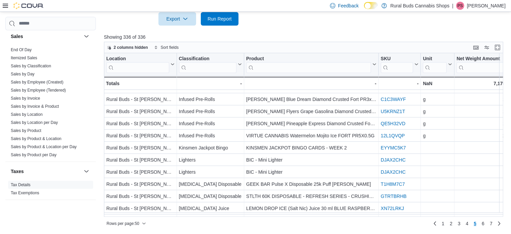
click at [209, 141] on div "Location Click to view column header actions Classification Click to view colum…" at bounding box center [306, 135] width 404 height 164
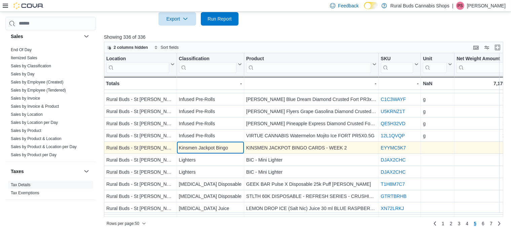
click at [208, 146] on div "Kinsmen Jackpot Bingo" at bounding box center [210, 148] width 63 height 8
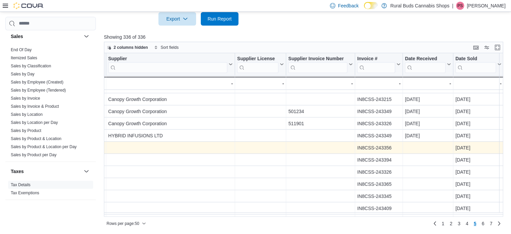
scroll to position [348, 601]
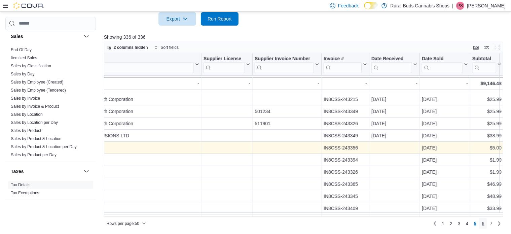
click at [487, 223] on link "6" at bounding box center [483, 223] width 8 height 11
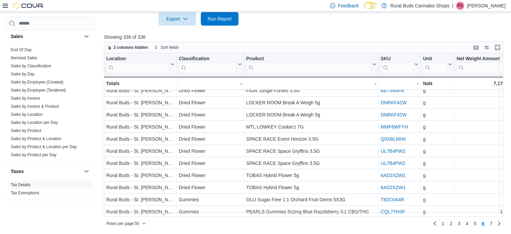
scroll to position [483, 0]
click at [493, 222] on span "7" at bounding box center [491, 223] width 3 height 7
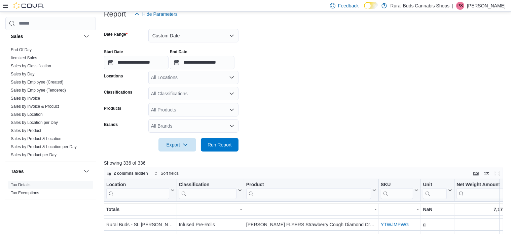
scroll to position [62, 0]
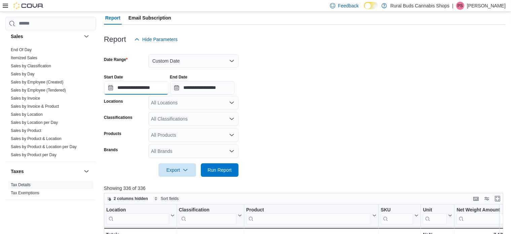
click at [169, 90] on input "**********" at bounding box center [136, 87] width 65 height 13
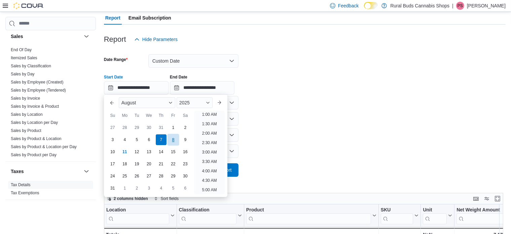
click at [175, 139] on div "8" at bounding box center [173, 140] width 12 height 12
type input "**********"
click at [335, 111] on form "**********" at bounding box center [305, 111] width 402 height 131
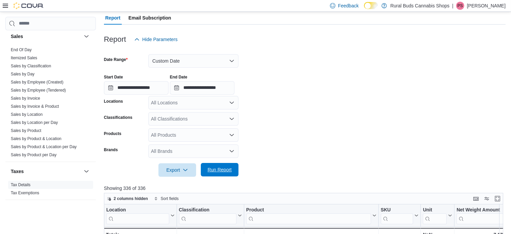
click at [223, 169] on span "Run Report" at bounding box center [220, 169] width 24 height 7
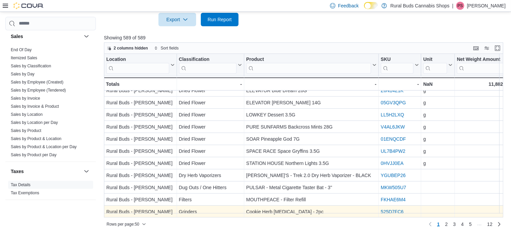
scroll to position [213, 0]
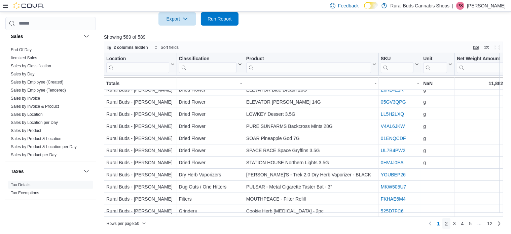
click at [451, 223] on link "2" at bounding box center [447, 223] width 8 height 11
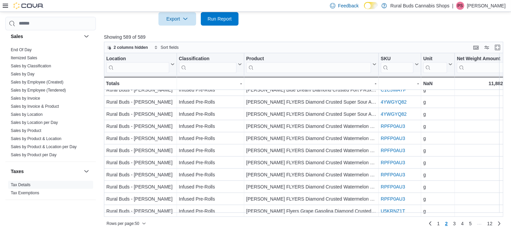
scroll to position [483, 0]
click at [456, 222] on link "3" at bounding box center [455, 223] width 8 height 11
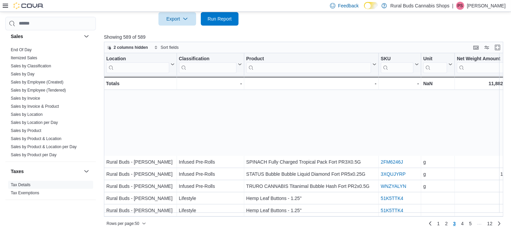
scroll to position [101, 0]
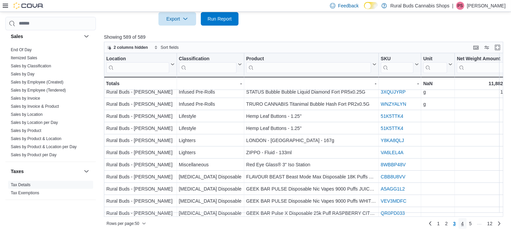
click at [464, 221] on span "4" at bounding box center [462, 223] width 3 height 7
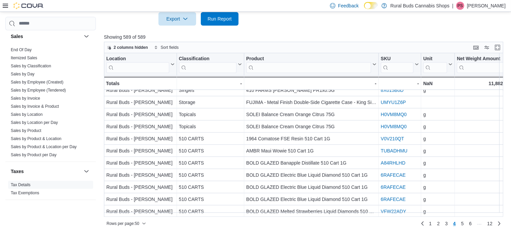
scroll to position [483, 0]
click at [467, 224] on link "5" at bounding box center [463, 223] width 8 height 11
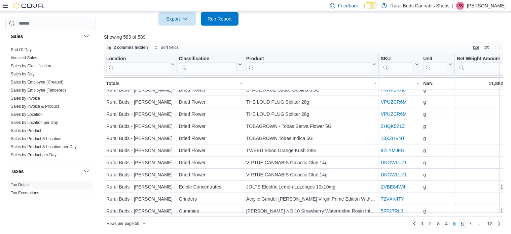
click at [464, 223] on span "6" at bounding box center [462, 223] width 3 height 7
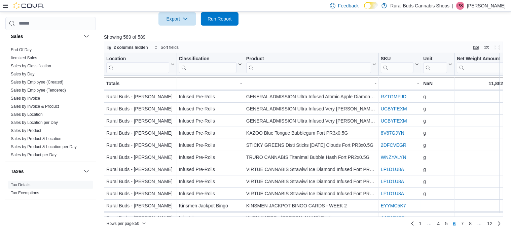
scroll to position [264, 0]
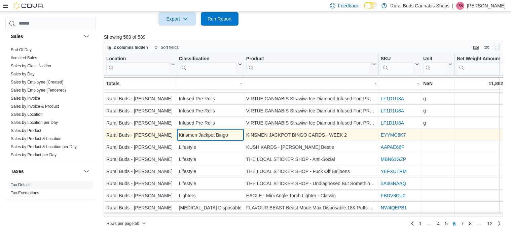
click at [224, 135] on div "Kinsmen Jackpot Bingo" at bounding box center [210, 135] width 63 height 8
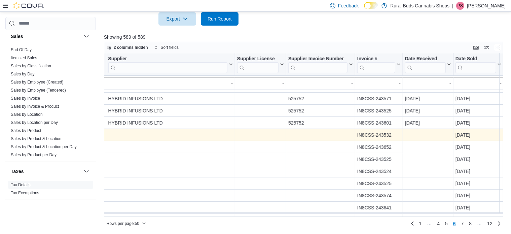
scroll to position [264, 601]
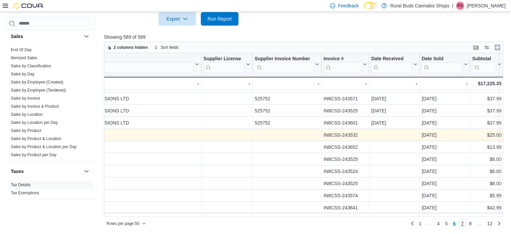
click at [467, 222] on link "7" at bounding box center [463, 223] width 8 height 11
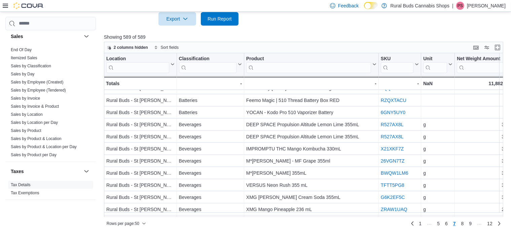
scroll to position [483, 0]
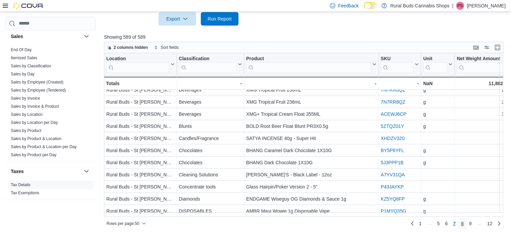
click at [467, 225] on link "8" at bounding box center [463, 223] width 8 height 11
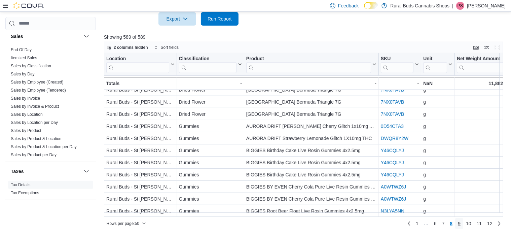
click at [463, 224] on link "9" at bounding box center [459, 223] width 8 height 11
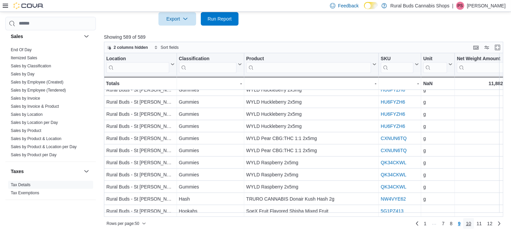
click at [472, 223] on span "10" at bounding box center [468, 223] width 5 height 7
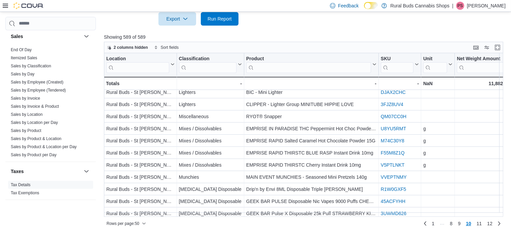
scroll to position [104, 0]
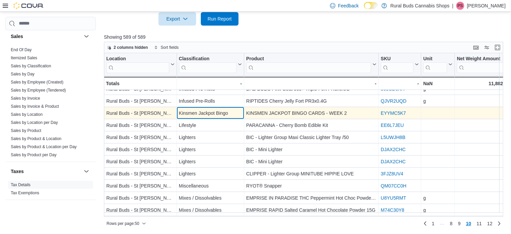
click at [235, 110] on div "Kinsmen Jackpot Bingo" at bounding box center [210, 113] width 63 height 8
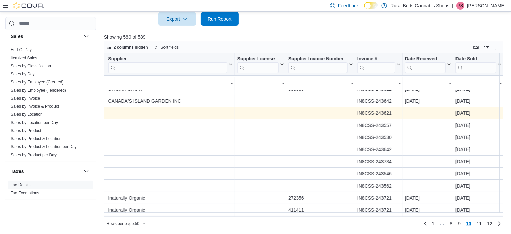
scroll to position [104, 601]
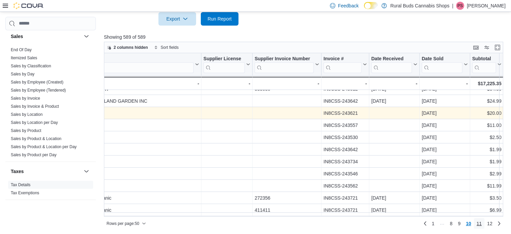
click at [482, 223] on span "11" at bounding box center [479, 223] width 5 height 7
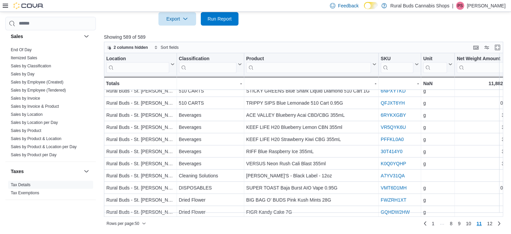
scroll to position [483, 0]
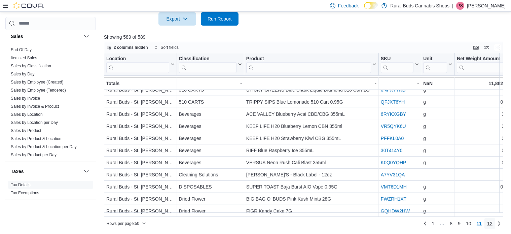
click at [493, 224] on span "12" at bounding box center [489, 223] width 5 height 7
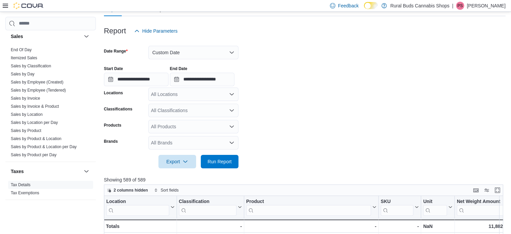
scroll to position [70, 0]
click at [169, 77] on input "**********" at bounding box center [136, 79] width 65 height 13
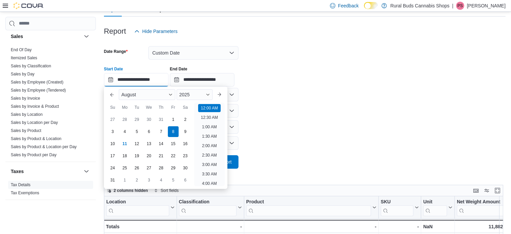
scroll to position [21, 0]
click at [184, 131] on div "9" at bounding box center [185, 132] width 12 height 12
type input "**********"
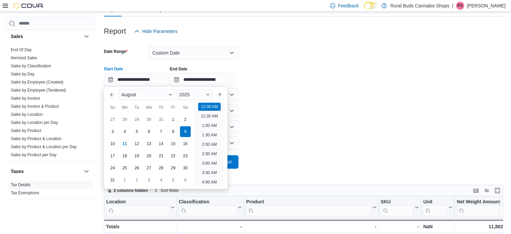
click at [285, 127] on form "**********" at bounding box center [305, 103] width 402 height 131
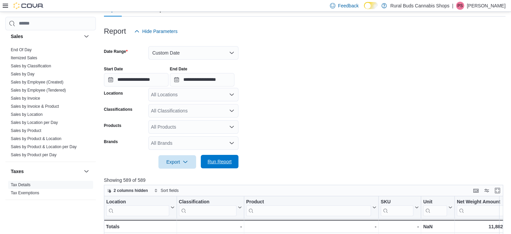
click at [223, 161] on span "Run Report" at bounding box center [220, 161] width 24 height 7
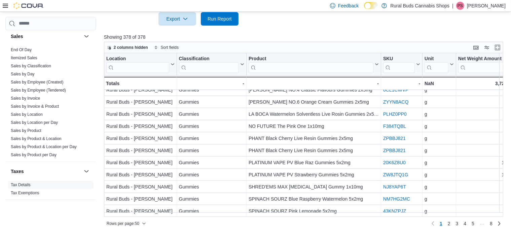
scroll to position [483, 0]
click at [451, 223] on span "2" at bounding box center [449, 223] width 3 height 7
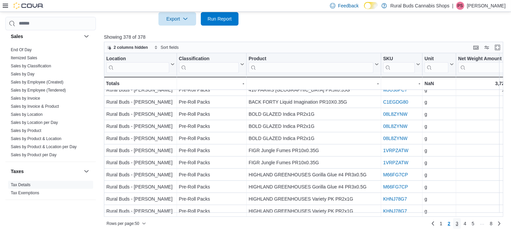
click at [459, 223] on span "3" at bounding box center [457, 223] width 3 height 7
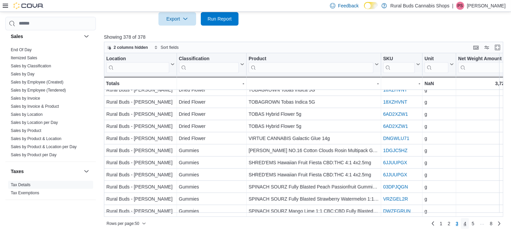
click at [468, 223] on link "4" at bounding box center [465, 223] width 8 height 11
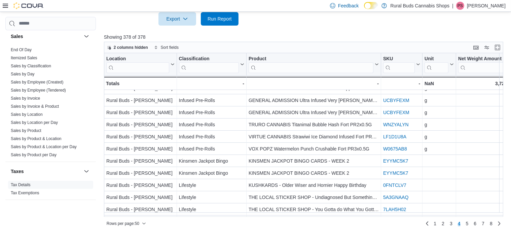
scroll to position [0, 0]
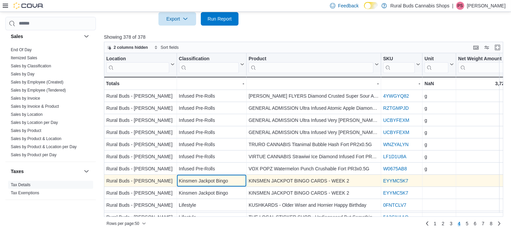
click at [239, 177] on div "Kinsmen Jackpot Bingo" at bounding box center [211, 181] width 65 height 8
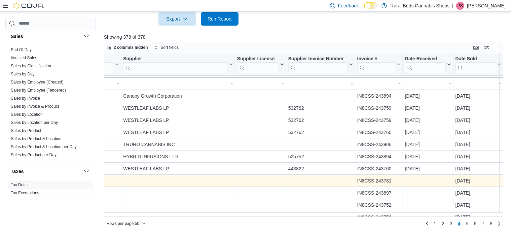
scroll to position [0, 587]
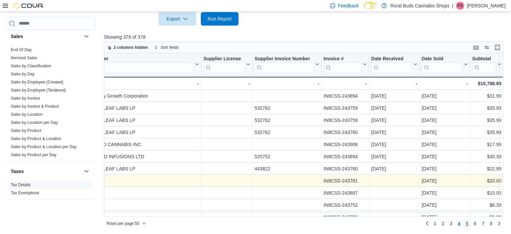
click at [469, 222] on span "5" at bounding box center [467, 223] width 3 height 7
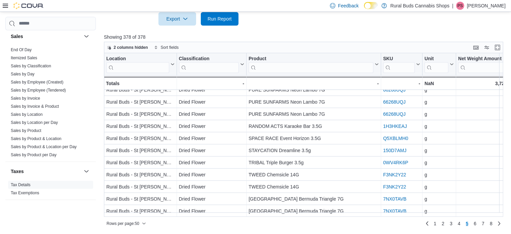
scroll to position [483, 0]
click at [477, 222] on span "6" at bounding box center [475, 223] width 3 height 7
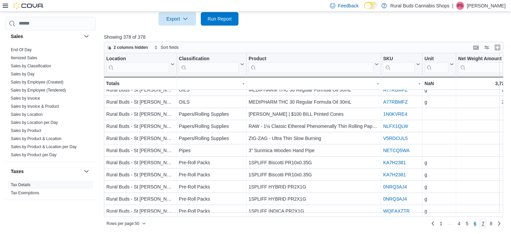
click at [485, 222] on span "7" at bounding box center [483, 223] width 3 height 7
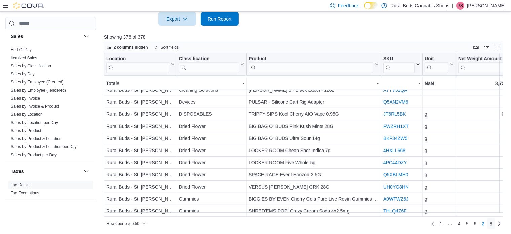
click at [493, 222] on span "8" at bounding box center [491, 223] width 3 height 7
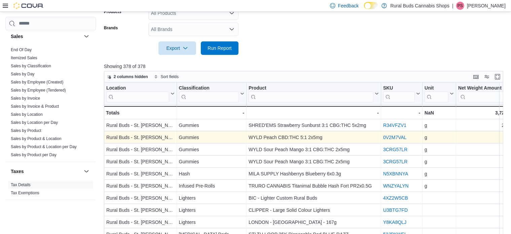
scroll to position [87, 0]
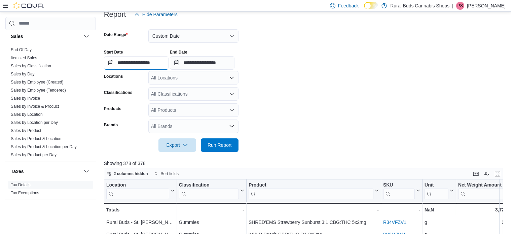
click at [167, 64] on input "**********" at bounding box center [136, 62] width 65 height 13
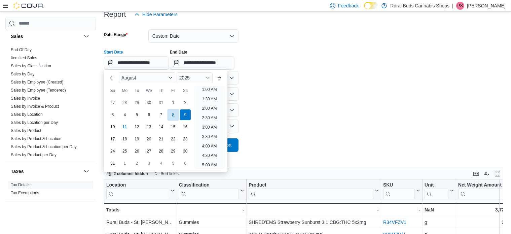
click at [175, 115] on div "8" at bounding box center [173, 115] width 12 height 12
type input "**********"
click at [295, 83] on form "**********" at bounding box center [305, 86] width 402 height 131
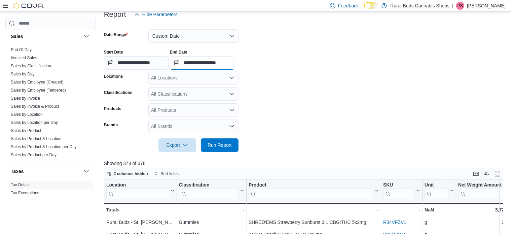
click at [235, 62] on input "**********" at bounding box center [202, 62] width 65 height 13
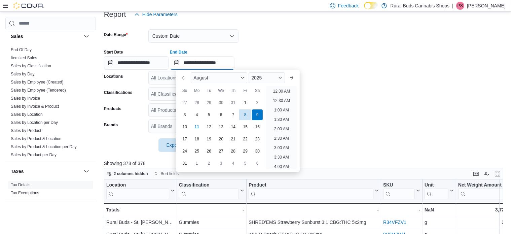
scroll to position [370, 0]
click at [246, 114] on div "8" at bounding box center [246, 115] width 12 height 12
type input "**********"
click at [350, 109] on form "**********" at bounding box center [305, 86] width 402 height 131
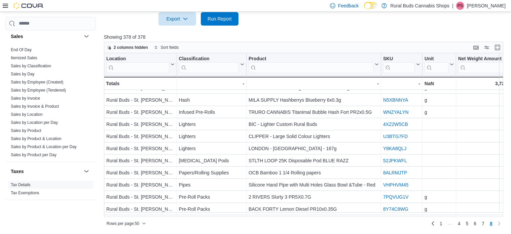
scroll to position [31, 0]
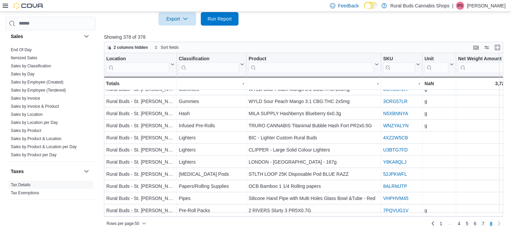
click at [304, 29] on div at bounding box center [305, 30] width 402 height 8
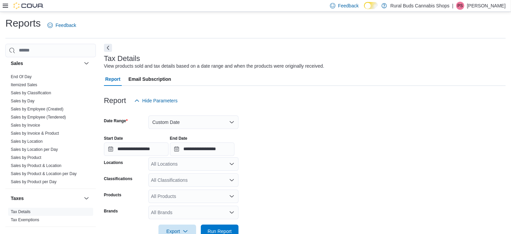
scroll to position [0, 0]
click at [167, 153] on input "**********" at bounding box center [136, 149] width 65 height 13
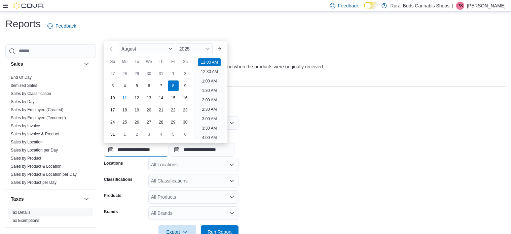
scroll to position [21, 0]
click at [112, 97] on div "10" at bounding box center [113, 98] width 12 height 12
type input "**********"
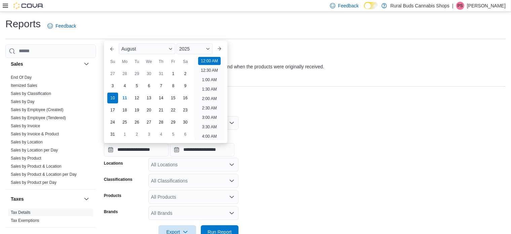
click at [369, 153] on div "**********" at bounding box center [305, 144] width 402 height 26
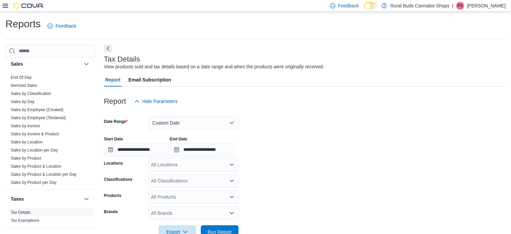
drag, startPoint x: 230, startPoint y: 226, endPoint x: 241, endPoint y: 217, distance: 14.1
click at [230, 226] on span "Run Report" at bounding box center [220, 231] width 30 height 13
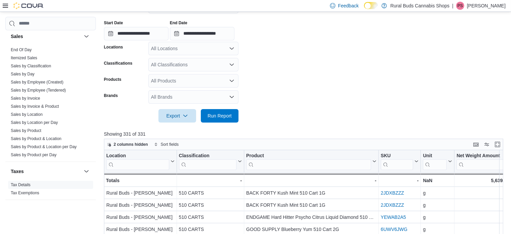
scroll to position [126, 0]
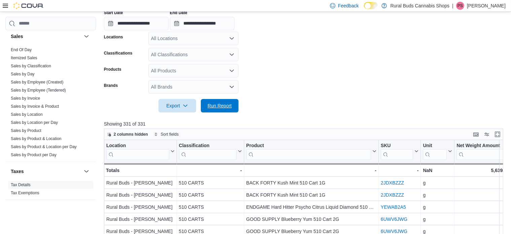
click at [226, 106] on span "Run Report" at bounding box center [220, 105] width 24 height 7
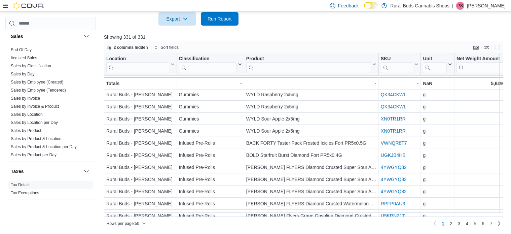
scroll to position [483, 0]
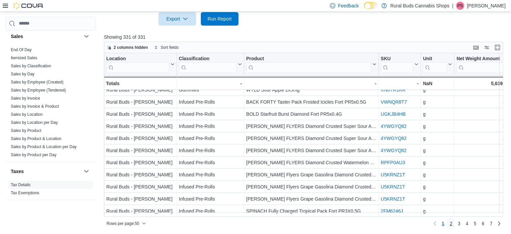
click at [453, 221] on span "2" at bounding box center [451, 223] width 3 height 7
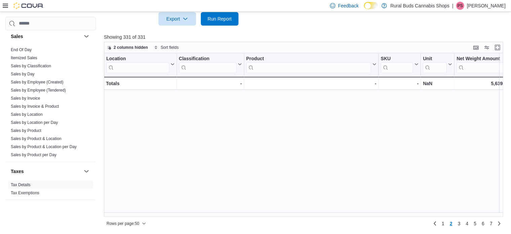
scroll to position [0, 0]
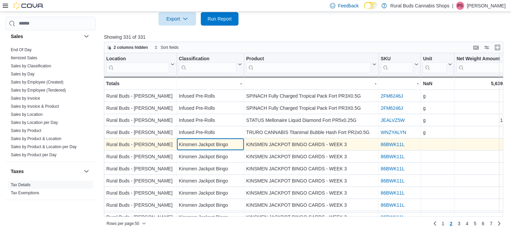
click at [222, 143] on div "Kinsmen Jackpot Bingo" at bounding box center [210, 144] width 63 height 8
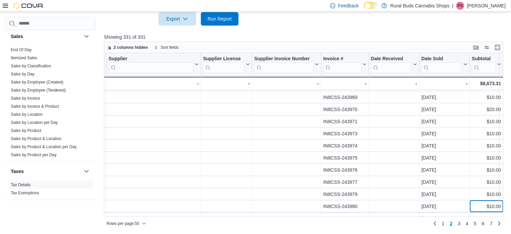
scroll to position [217, 567]
click at [461, 222] on span "3" at bounding box center [459, 223] width 3 height 7
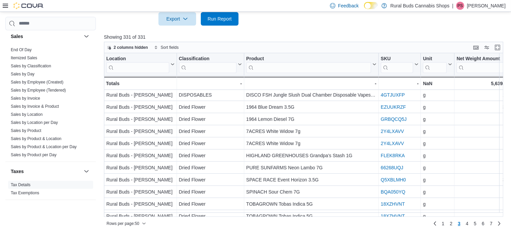
scroll to position [483, 0]
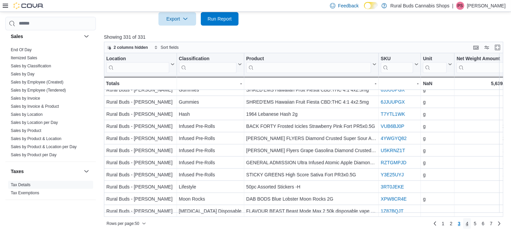
click at [472, 223] on link "4" at bounding box center [467, 223] width 8 height 11
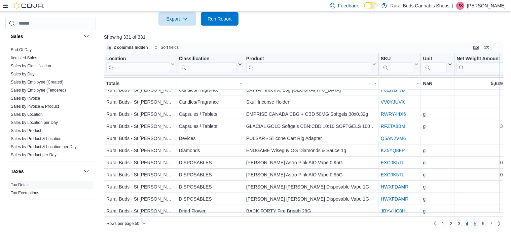
click at [477, 223] on span "5" at bounding box center [475, 223] width 3 height 7
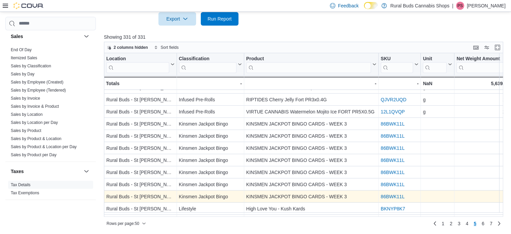
scroll to position [298, 0]
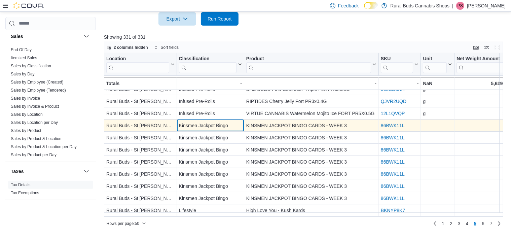
click at [203, 123] on div "Kinsmen Jackpot Bingo" at bounding box center [210, 126] width 63 height 8
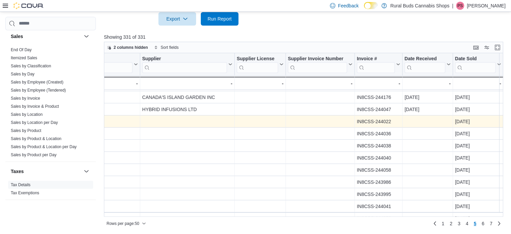
scroll to position [302, 567]
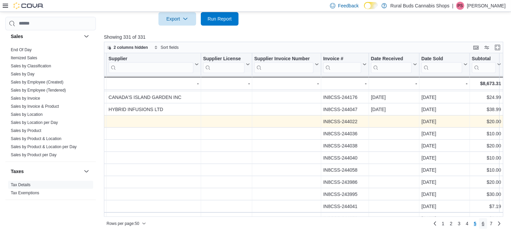
click at [485, 223] on span "6" at bounding box center [483, 223] width 3 height 7
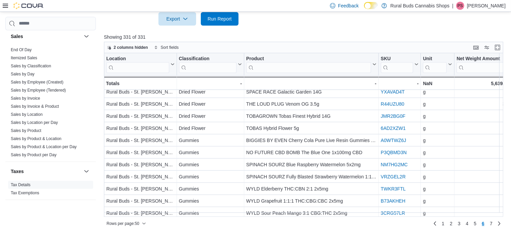
scroll to position [483, 0]
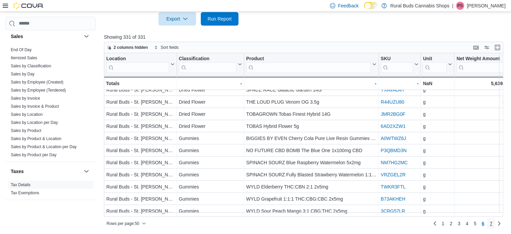
click at [493, 222] on span "7" at bounding box center [491, 223] width 3 height 7
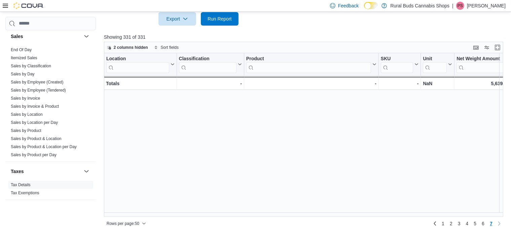
scroll to position [0, 0]
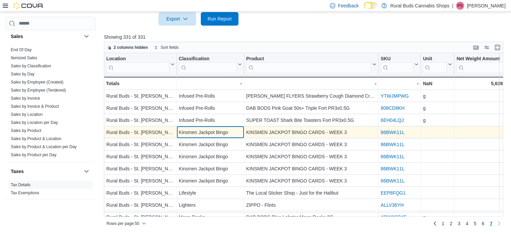
click at [225, 131] on div "Kinsmen Jackpot Bingo" at bounding box center [210, 132] width 63 height 8
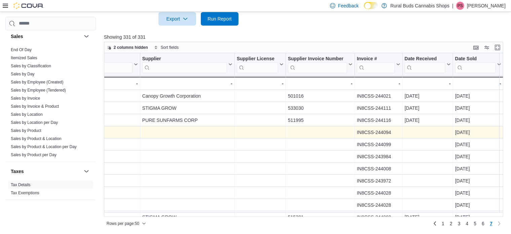
scroll to position [0, 567]
